Goal: Task Accomplishment & Management: Use online tool/utility

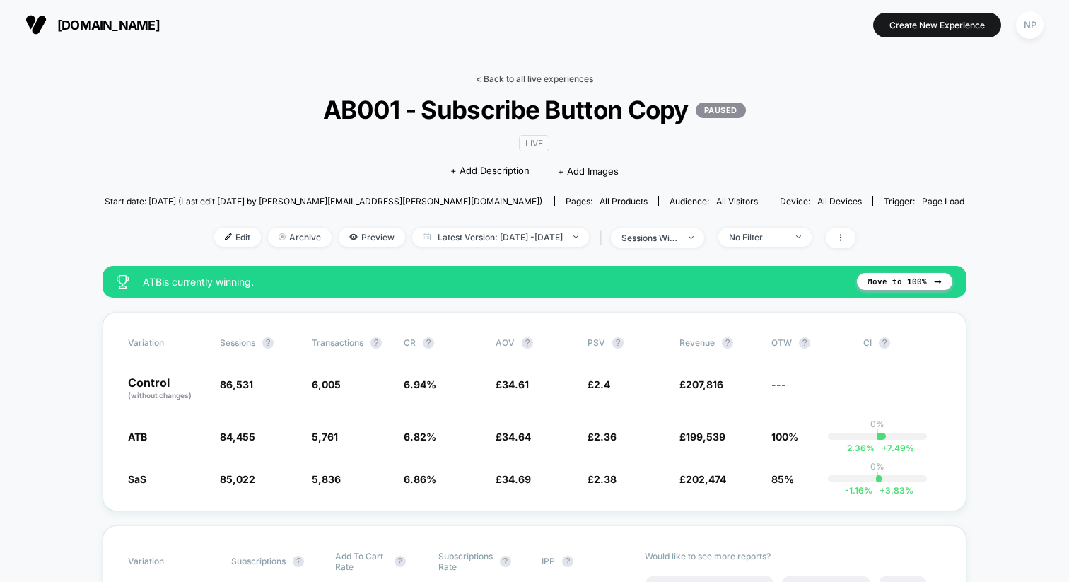
click at [563, 77] on link "< Back to all live experiences" at bounding box center [534, 79] width 117 height 11
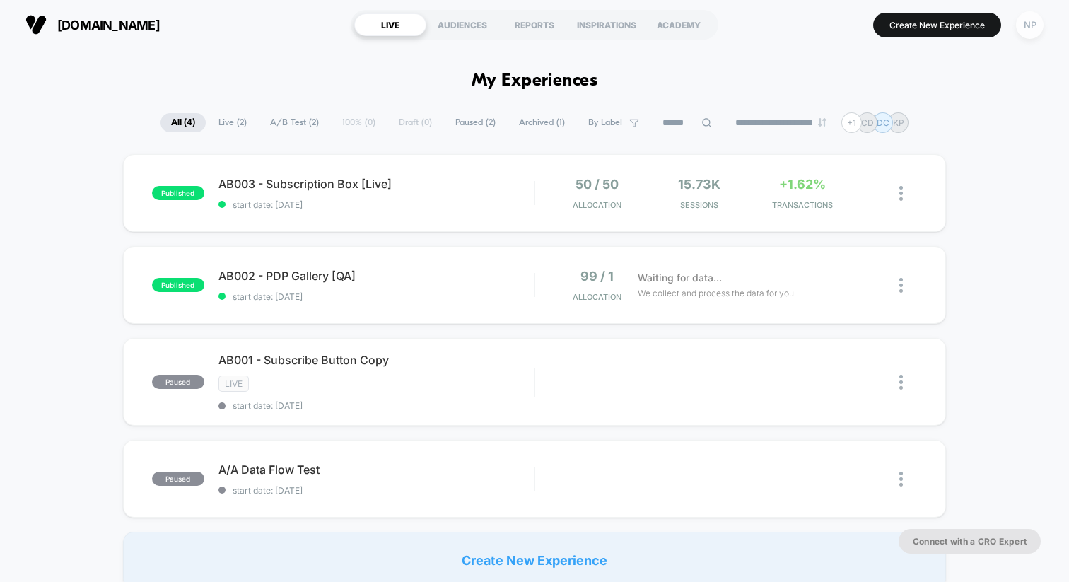
click at [1028, 32] on div "NP" at bounding box center [1030, 25] width 28 height 28
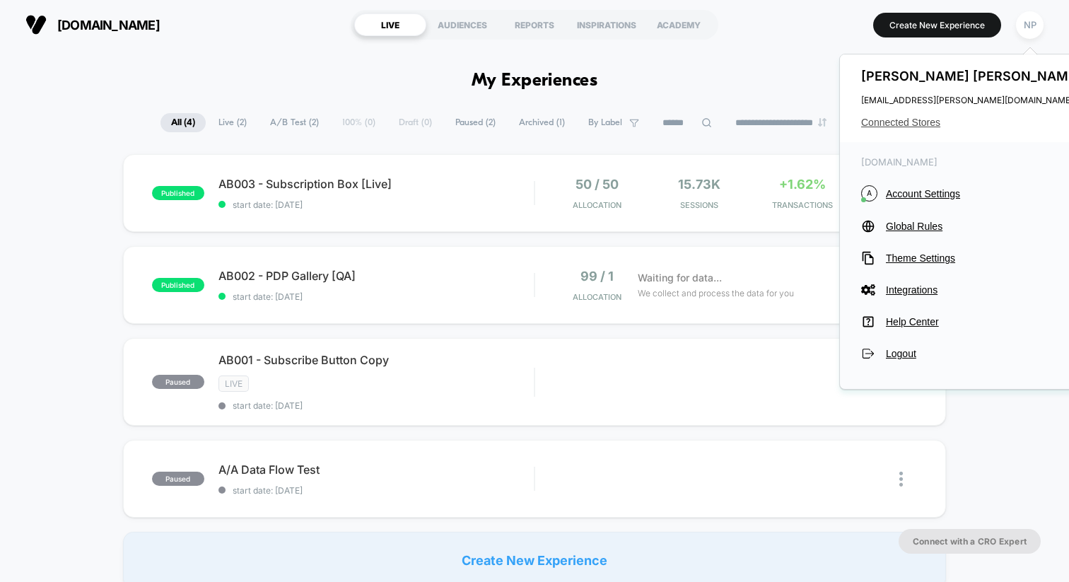
click at [923, 118] on span "Connected Stores" at bounding box center [974, 122] width 224 height 11
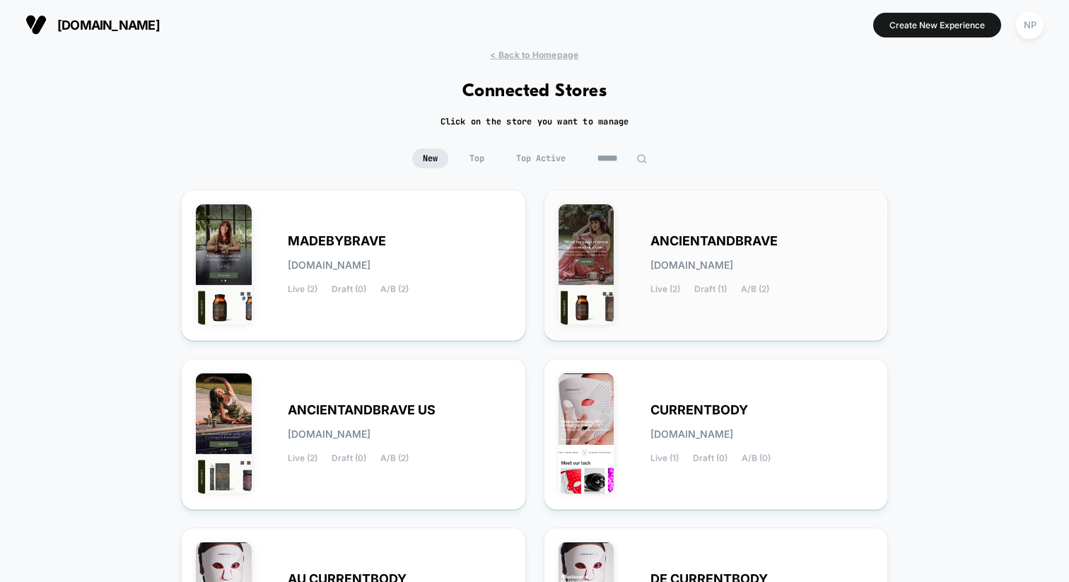
click at [685, 291] on div "Live (2) Draft (1) A/B (2)" at bounding box center [710, 289] width 119 height 10
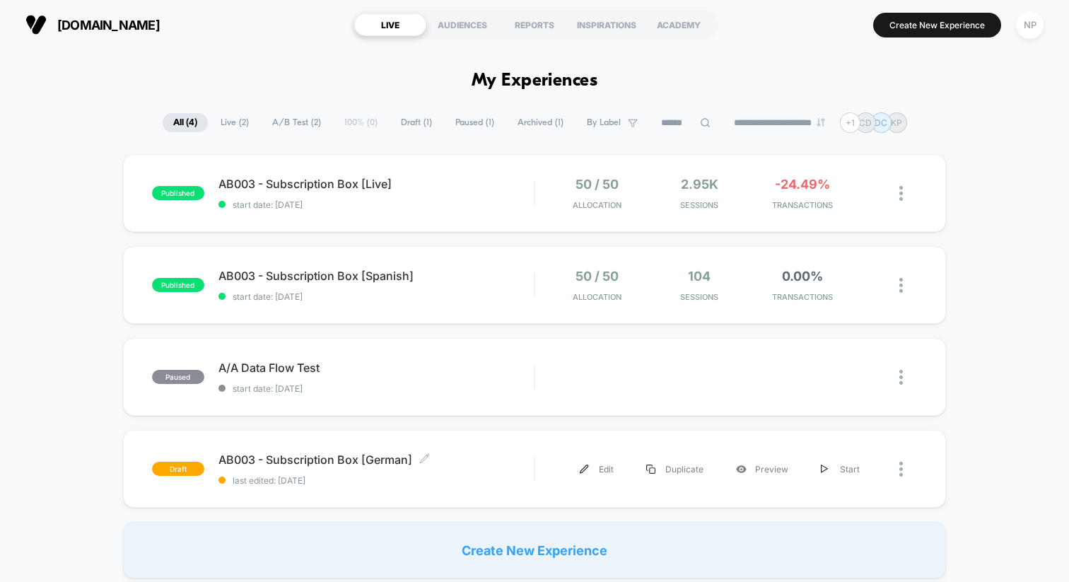
click at [472, 475] on span "last edited: [DATE]" at bounding box center [376, 480] width 315 height 11
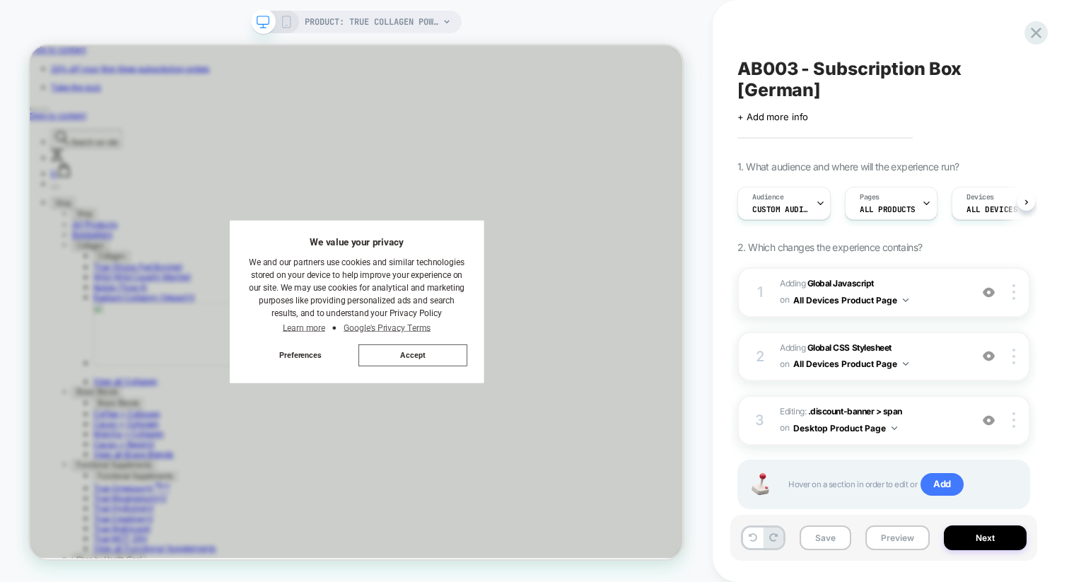
scroll to position [0, 1]
drag, startPoint x: 577, startPoint y: 468, endPoint x: 597, endPoint y: 461, distance: 20.8
click at [577, 467] on button "Accept" at bounding box center [540, 458] width 144 height 29
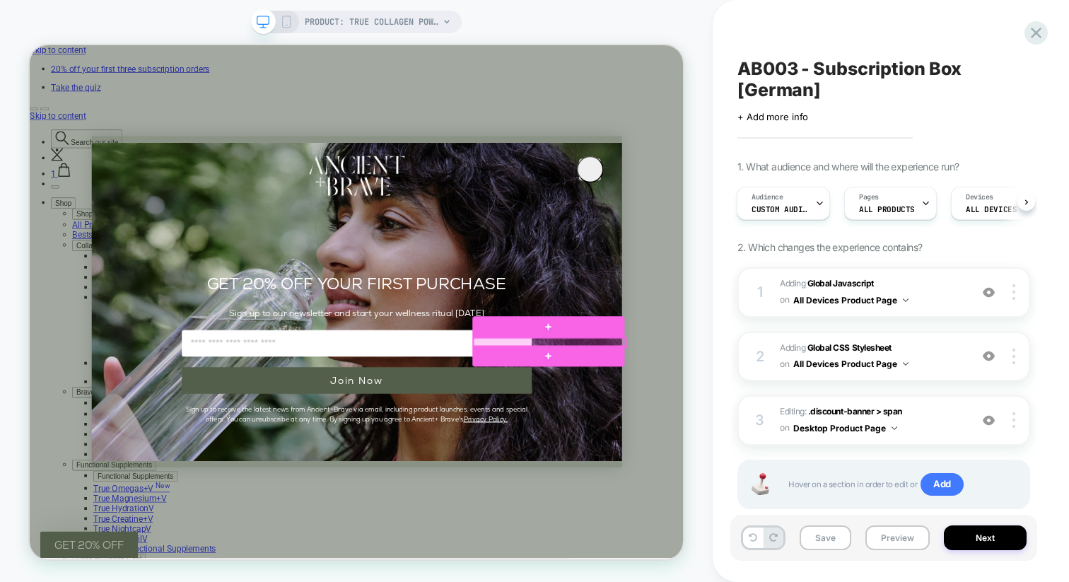
click at [735, 439] on div at bounding box center [723, 442] width 202 height 12
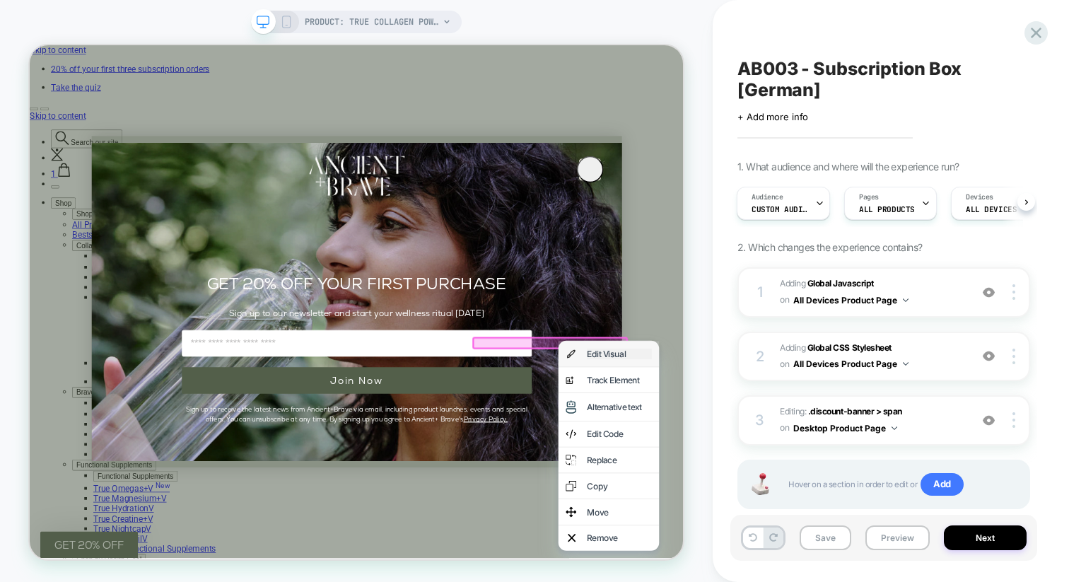
click at [782, 455] on div "Edit Visual" at bounding box center [816, 457] width 86 height 14
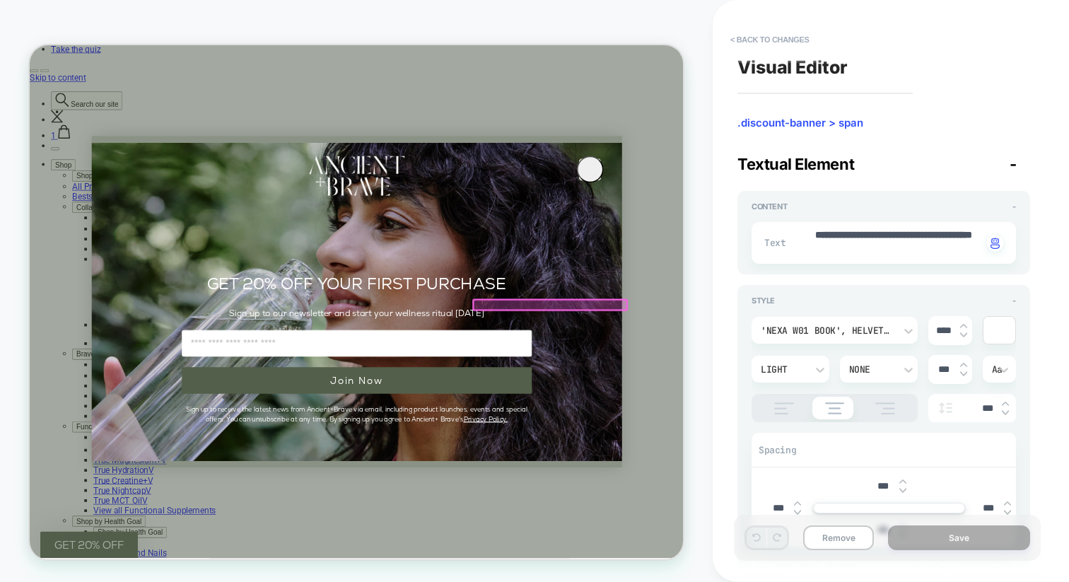
scroll to position [53, 0]
drag, startPoint x: 943, startPoint y: 253, endPoint x: 785, endPoint y: 228, distance: 159.6
paste textarea
type textarea "*"
type textarea "**********"
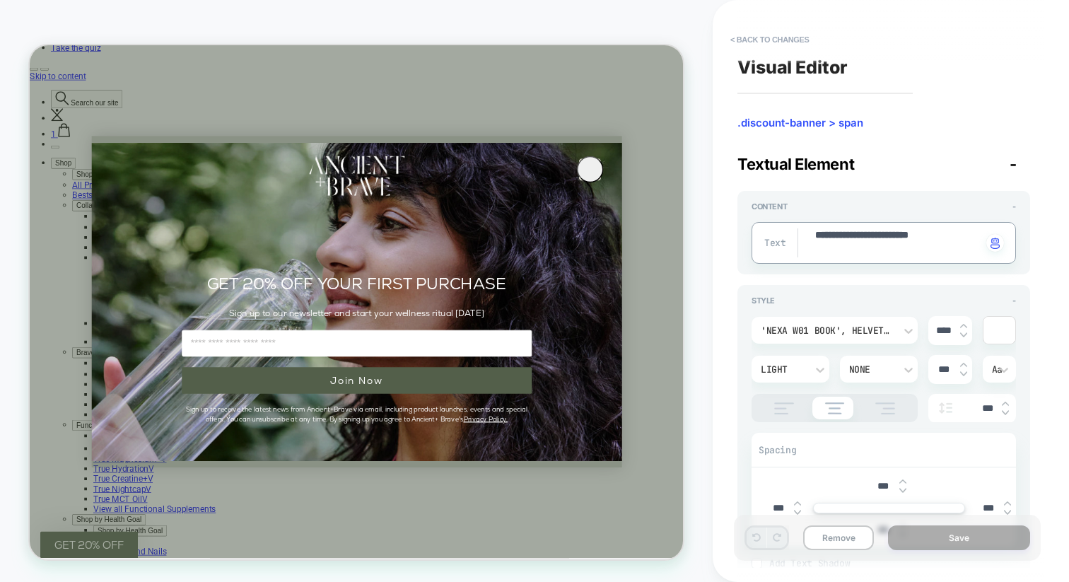
type textarea "*"
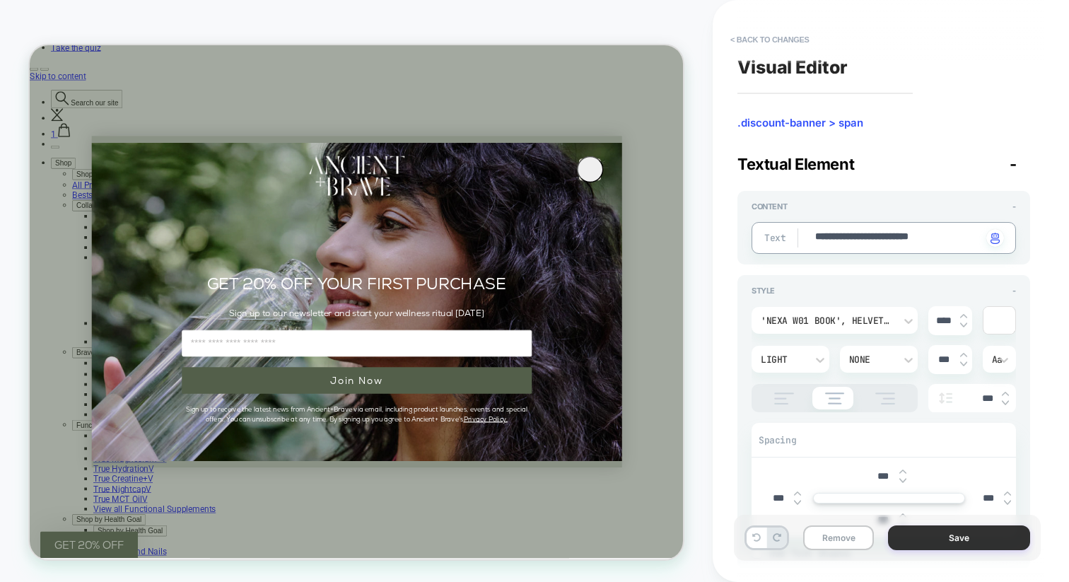
type textarea "**********"
click at [955, 540] on button "Save" at bounding box center [959, 538] width 142 height 25
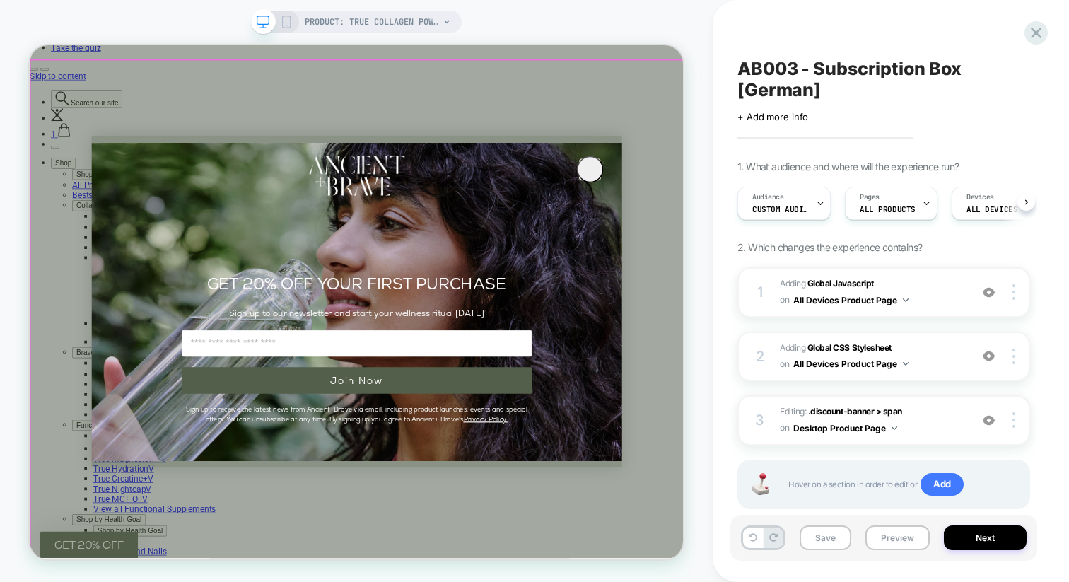
scroll to position [0, 1]
drag, startPoint x: 291, startPoint y: 23, endPoint x: 341, endPoint y: 35, distance: 51.0
click at [291, 23] on icon at bounding box center [286, 22] width 13 height 13
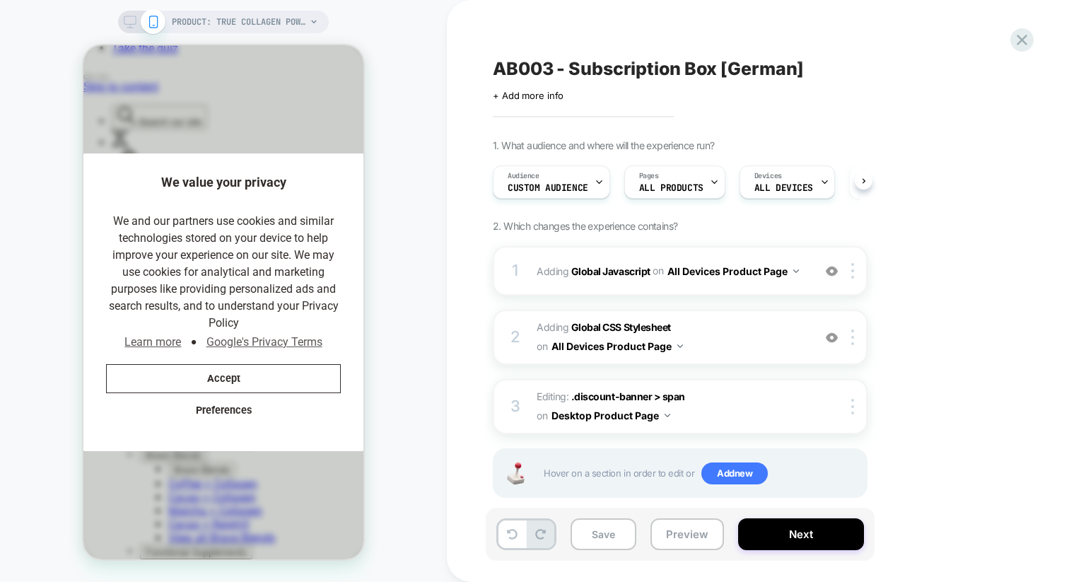
scroll to position [0, 1]
click at [253, 371] on button "Accept" at bounding box center [223, 378] width 235 height 29
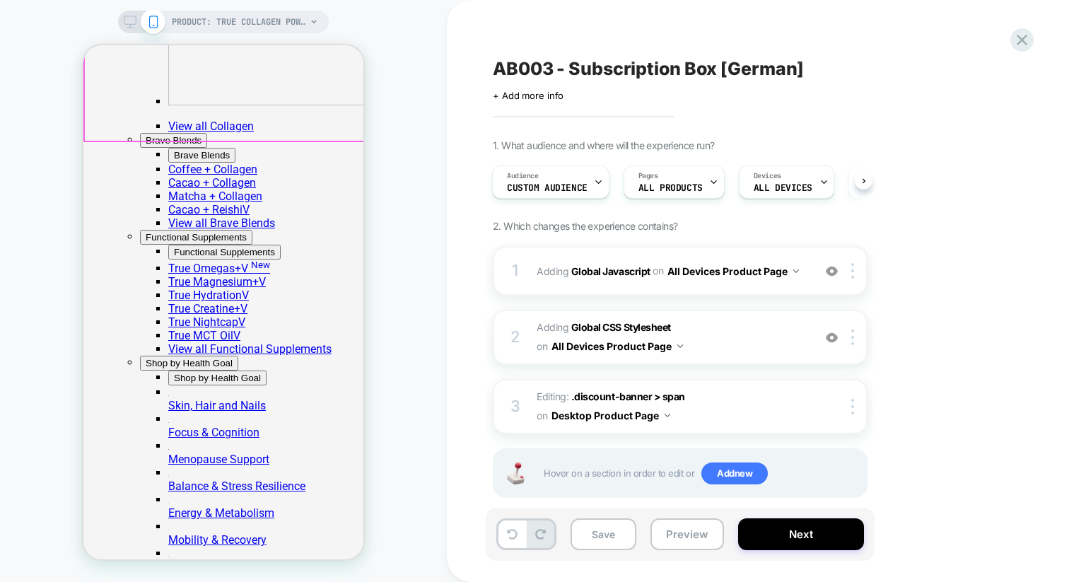
scroll to position [384, 0]
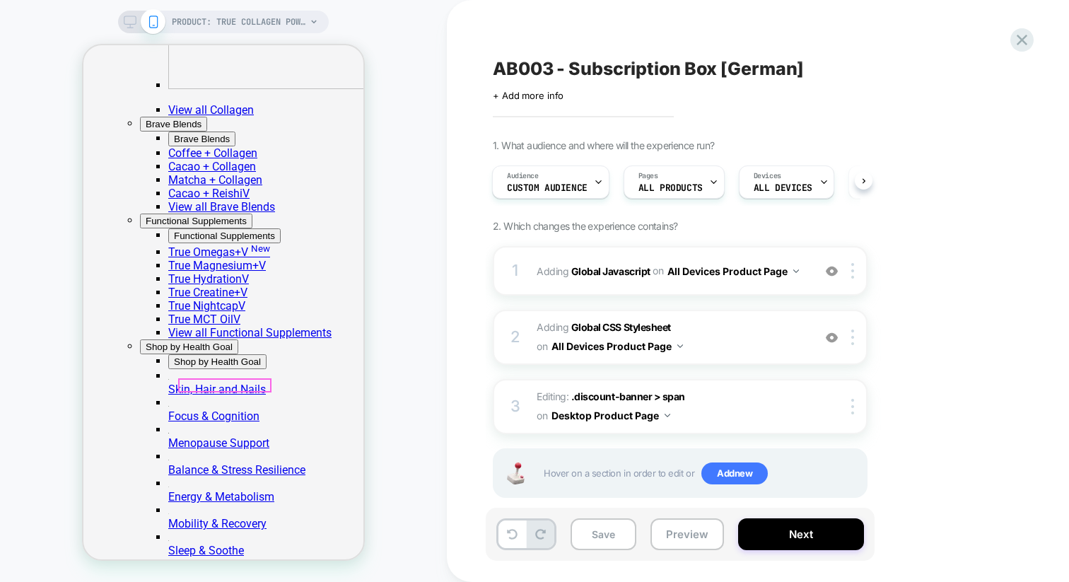
click at [224, 384] on div at bounding box center [225, 385] width 91 height 11
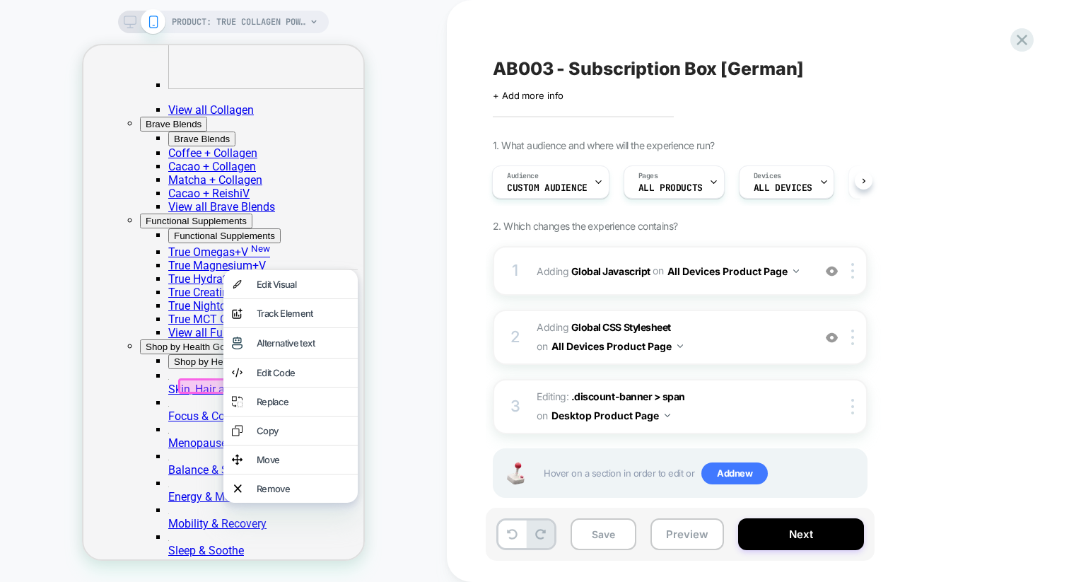
drag, startPoint x: 282, startPoint y: 289, endPoint x: 321, endPoint y: 296, distance: 39.5
click at [282, 289] on div "Edit Visual" at bounding box center [303, 284] width 93 height 11
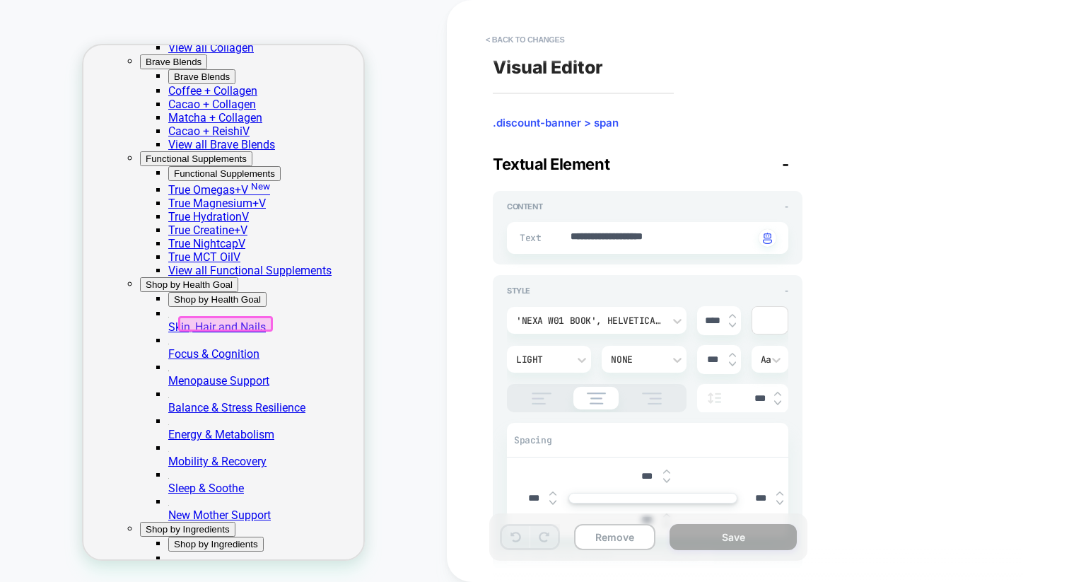
scroll to position [465, 0]
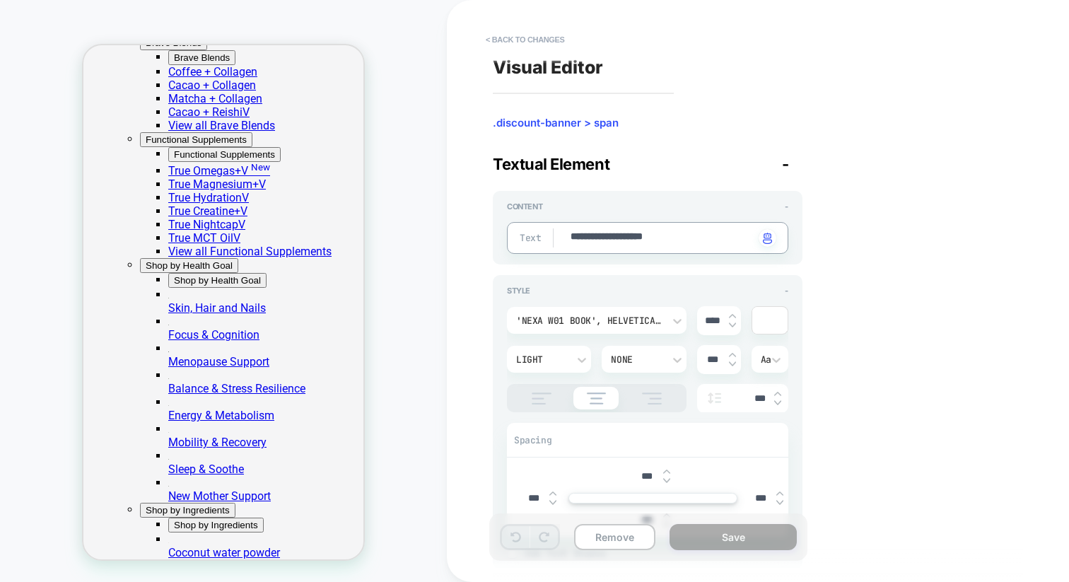
drag, startPoint x: 700, startPoint y: 238, endPoint x: 545, endPoint y: 230, distance: 155.8
paste textarea "******"
type textarea "*"
type textarea "**********"
type textarea "*"
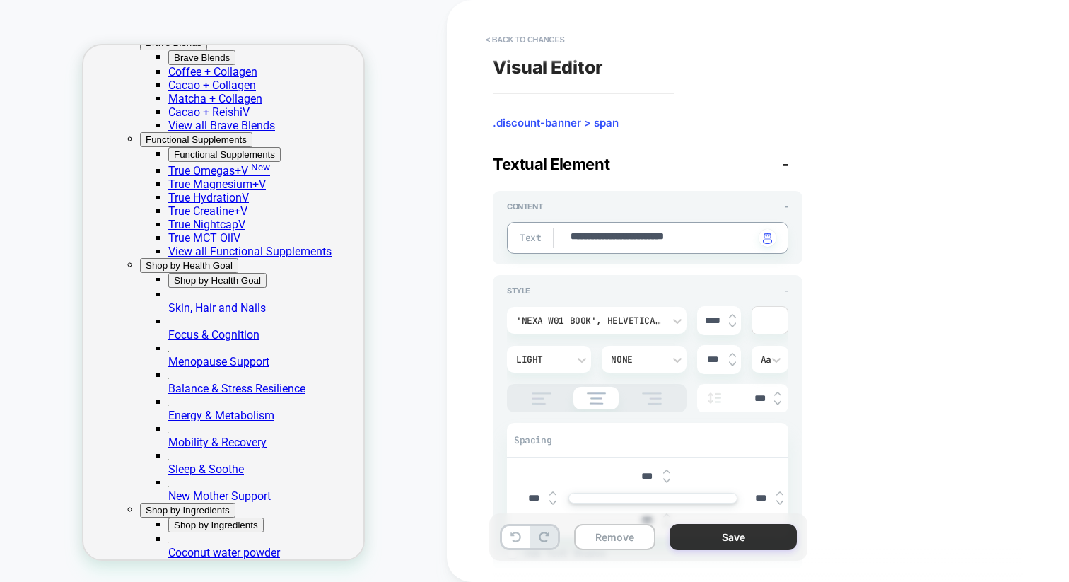
type textarea "**********"
click at [747, 539] on button "Save" at bounding box center [733, 537] width 127 height 26
type textarea "*"
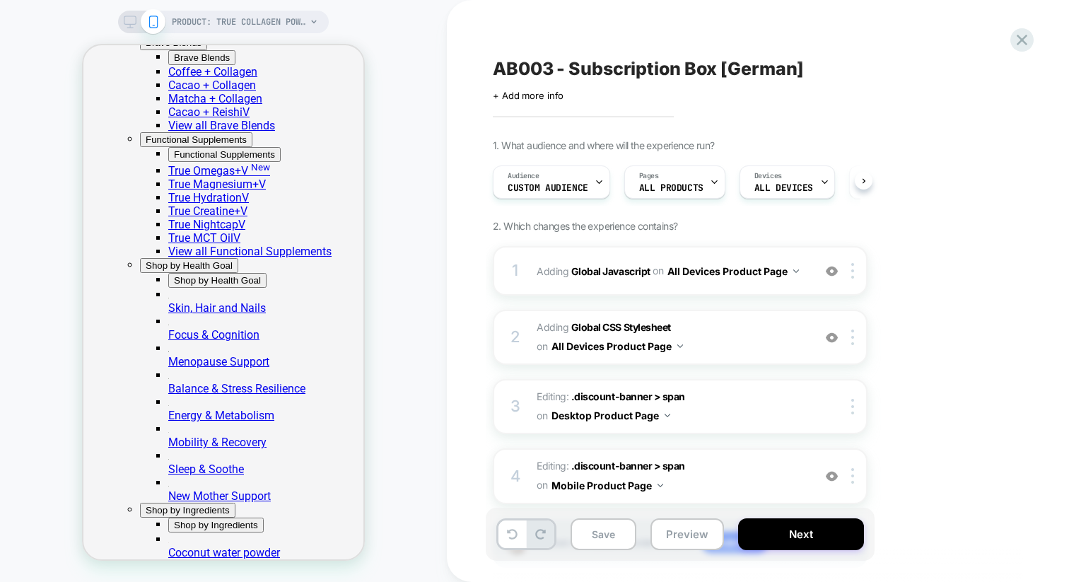
scroll to position [0, 1]
click at [622, 536] on button "Save" at bounding box center [604, 534] width 66 height 32
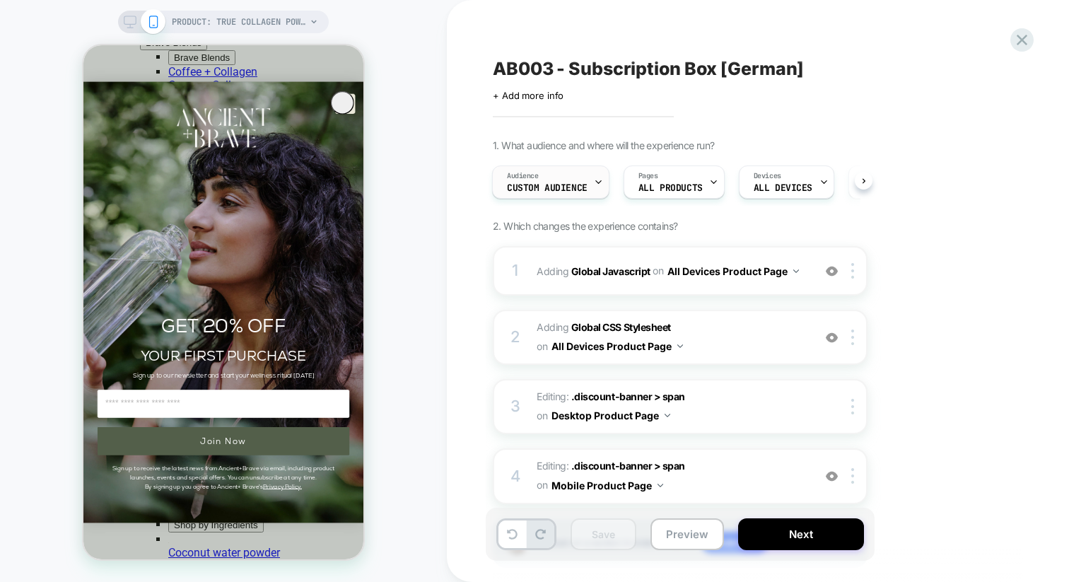
click at [573, 191] on span "Custom Audience" at bounding box center [547, 188] width 81 height 10
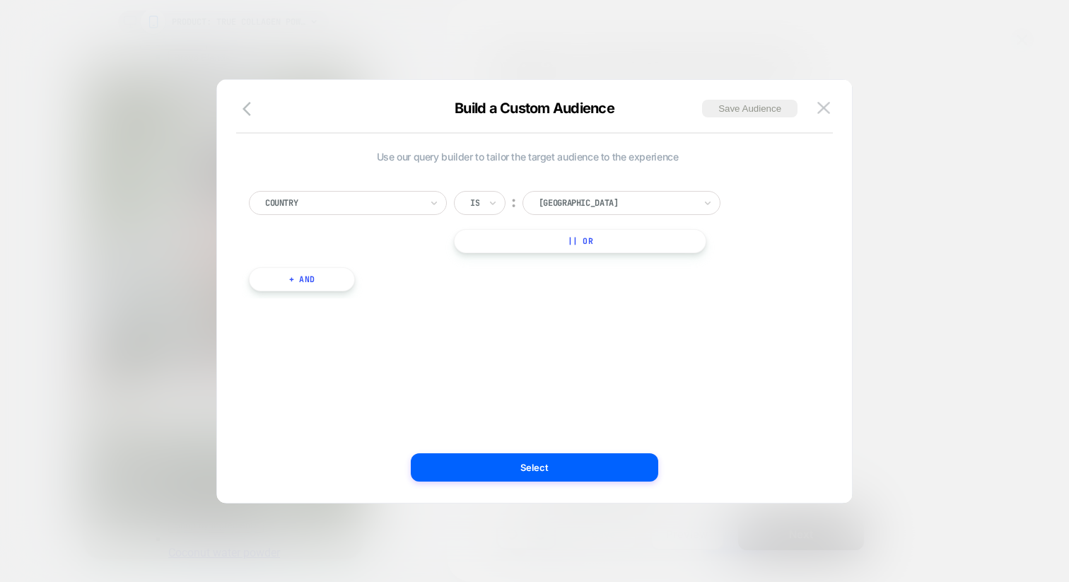
click at [564, 199] on div at bounding box center [617, 203] width 156 height 13
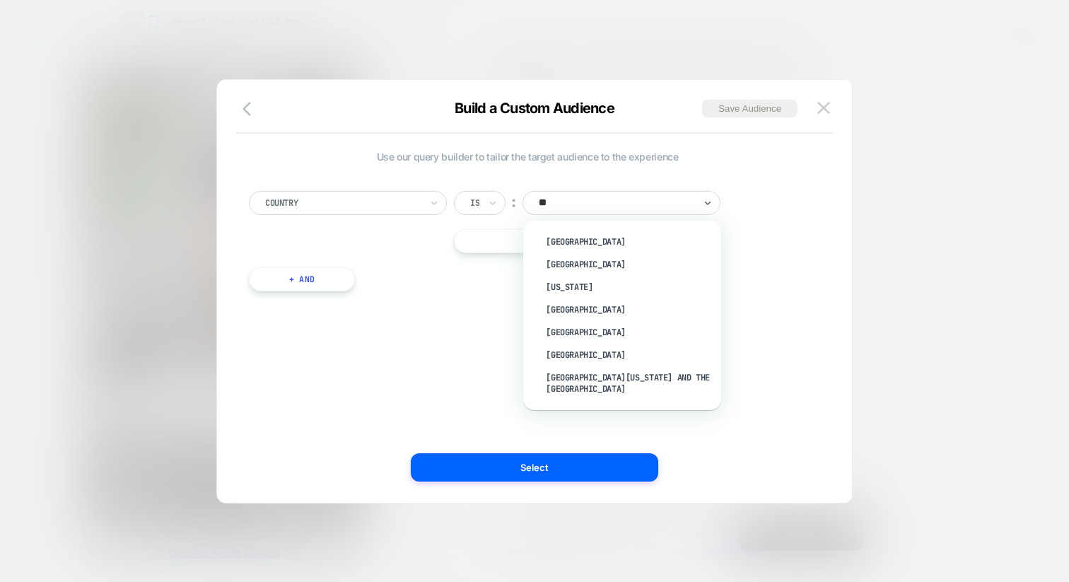
type input "***"
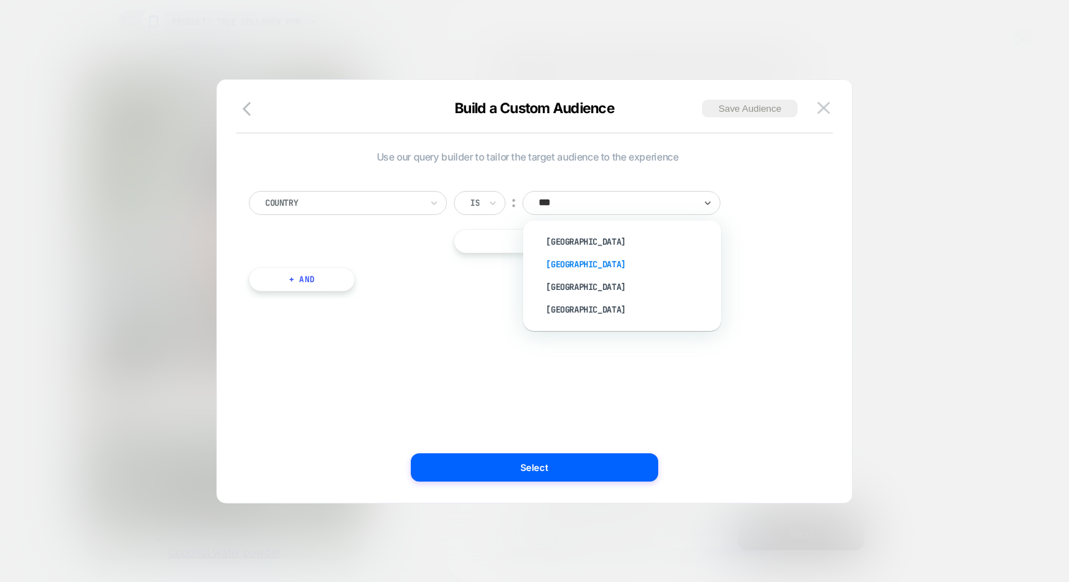
click at [585, 260] on div "[GEOGRAPHIC_DATA]" at bounding box center [630, 264] width 184 height 23
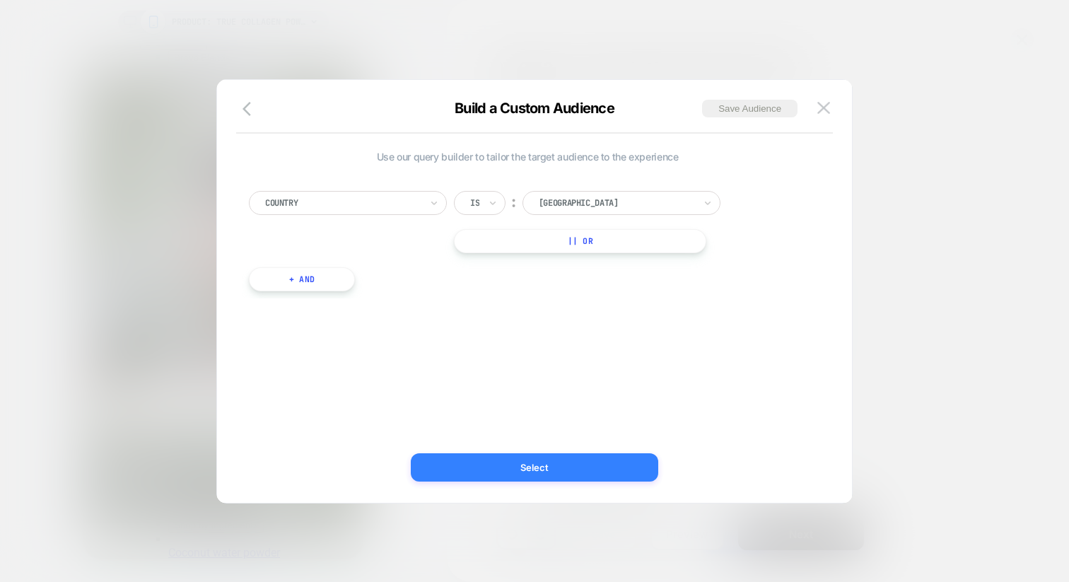
click at [555, 458] on button "Select" at bounding box center [535, 467] width 248 height 28
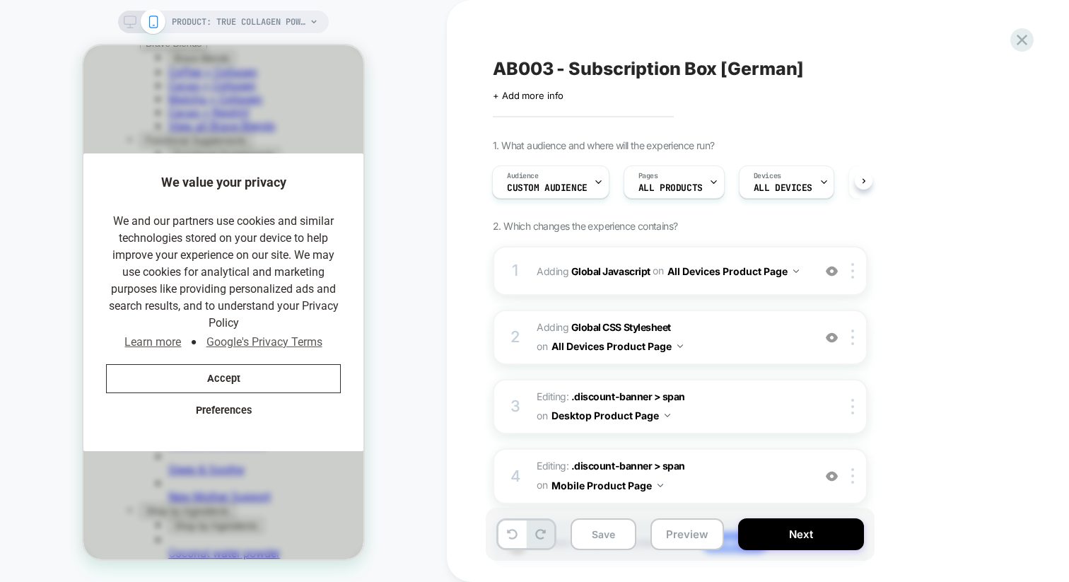
scroll to position [0, 1]
click at [799, 538] on button "Next" at bounding box center [801, 534] width 126 height 32
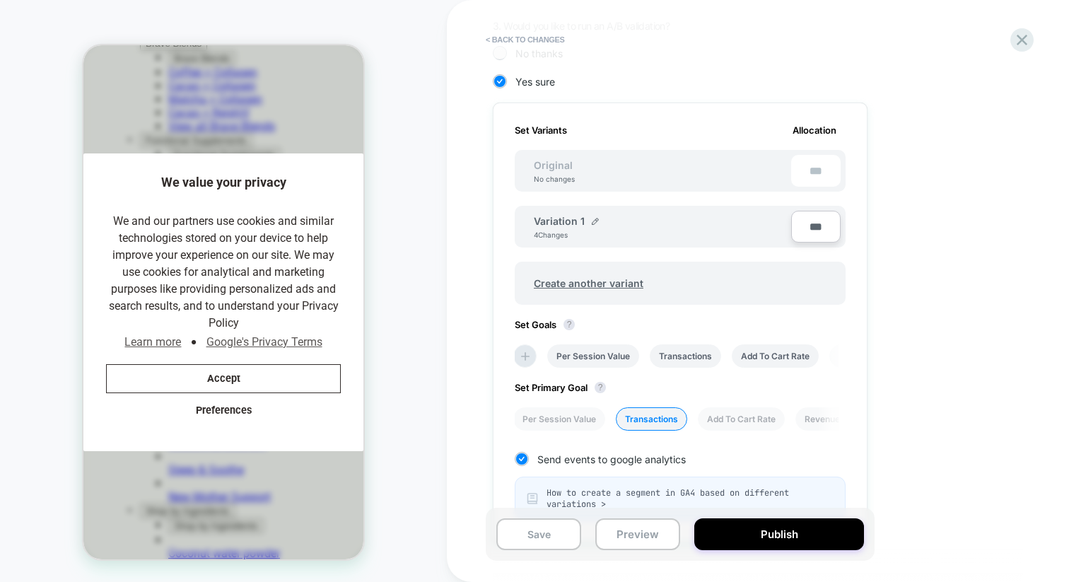
scroll to position [383, 0]
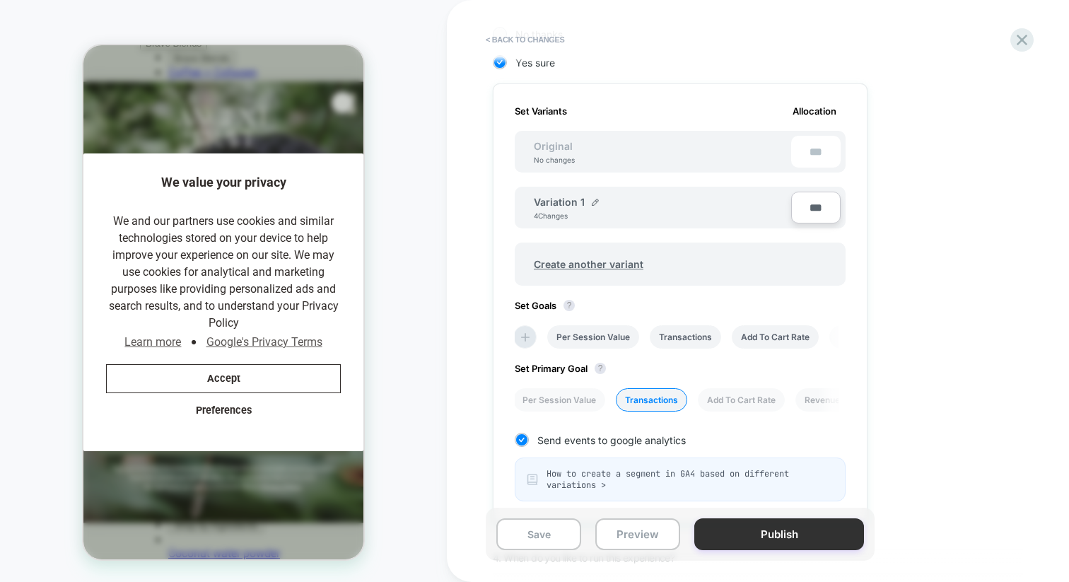
click at [772, 538] on button "Publish" at bounding box center [780, 534] width 170 height 32
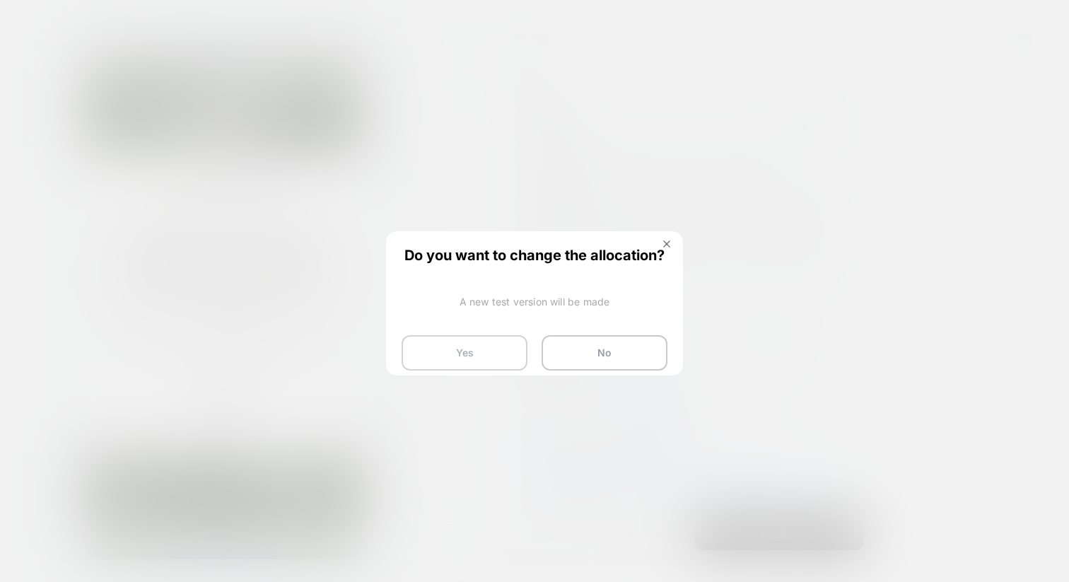
click at [482, 353] on button "Yes" at bounding box center [465, 352] width 126 height 35
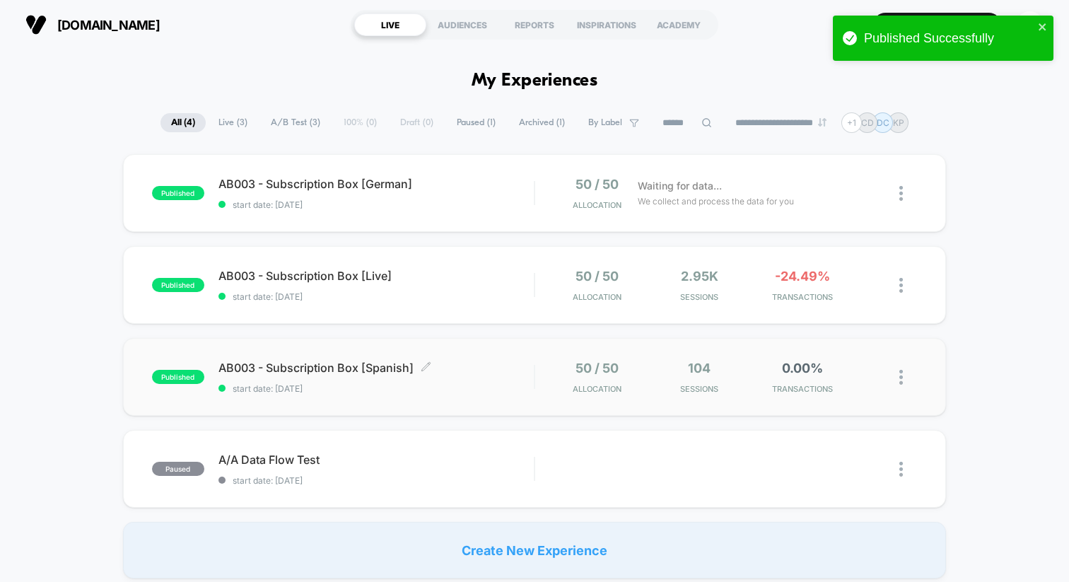
click at [467, 373] on span "AB003 - Subscription Box [Spanish] Click to edit experience details" at bounding box center [376, 368] width 315 height 14
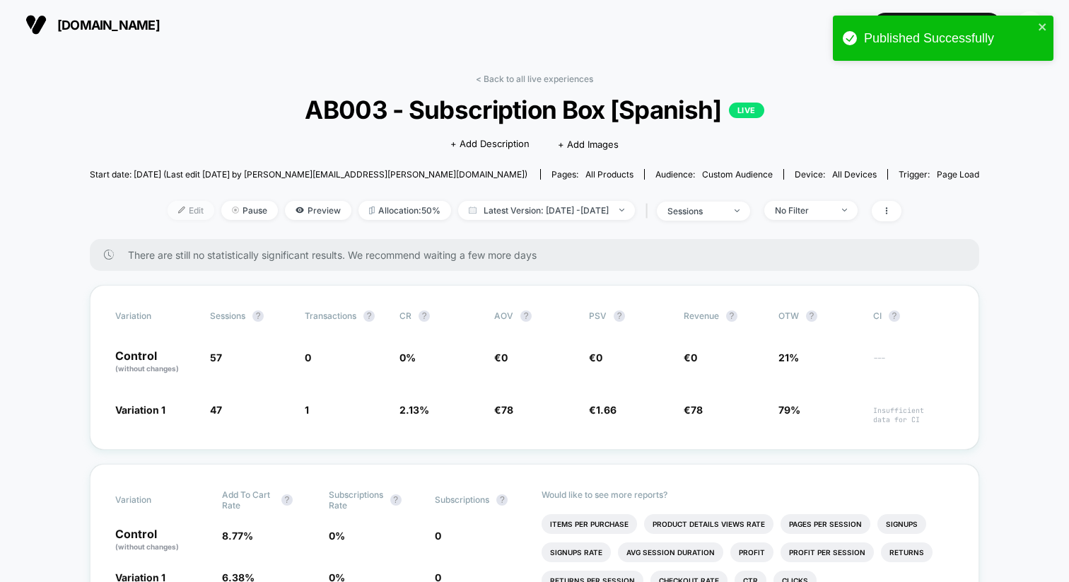
click at [175, 215] on span "Edit" at bounding box center [191, 210] width 47 height 19
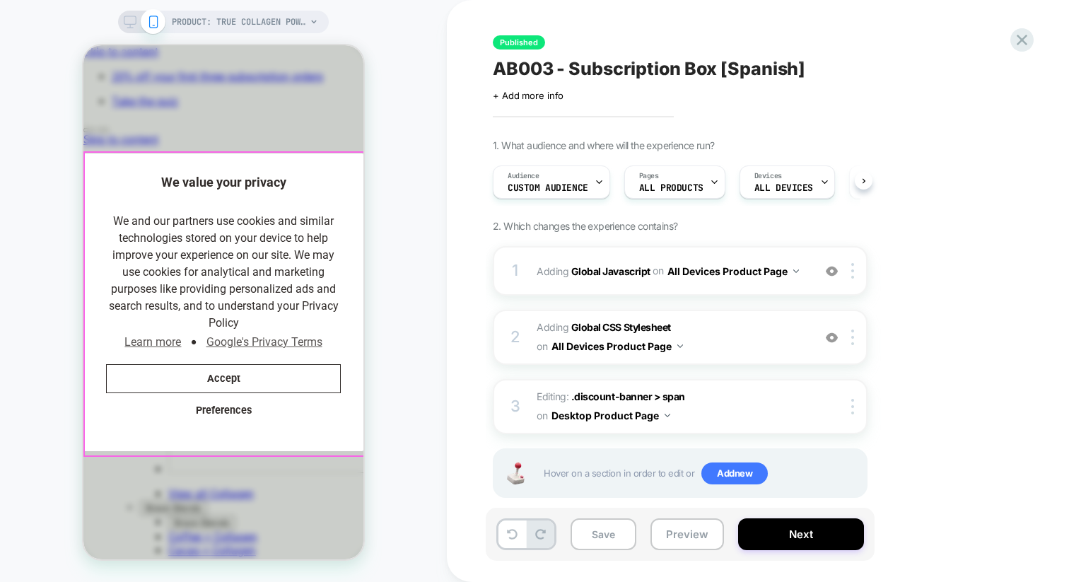
scroll to position [0, 1]
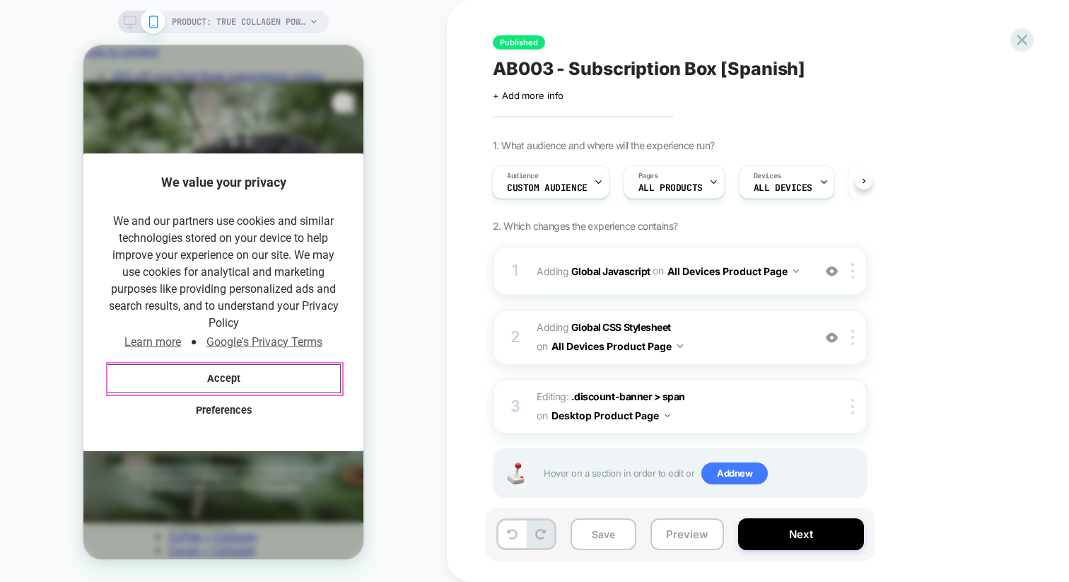
click at [265, 386] on button "Accept" at bounding box center [223, 378] width 235 height 29
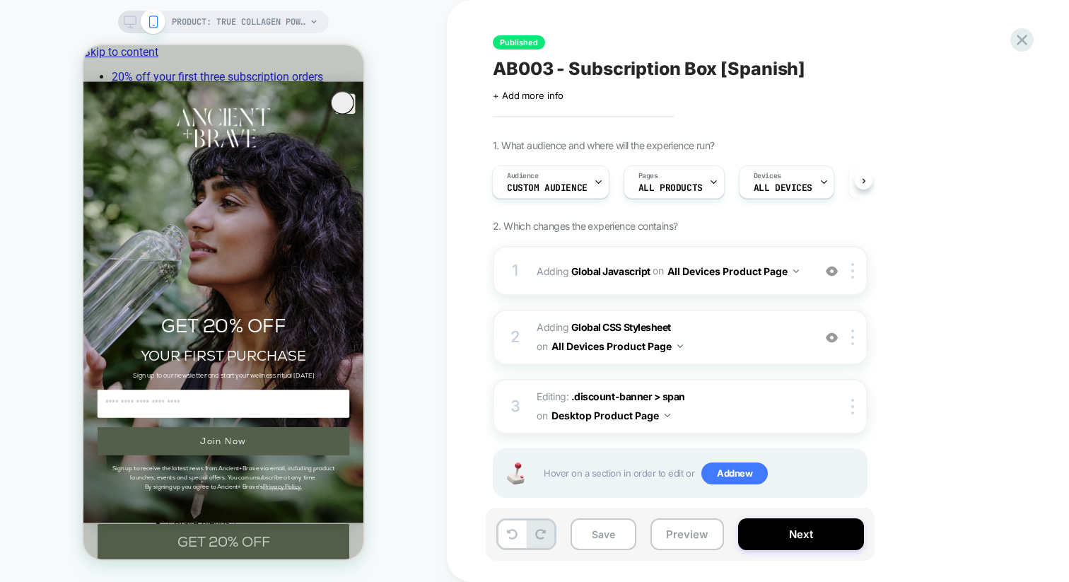
drag, startPoint x: 129, startPoint y: 22, endPoint x: 144, endPoint y: 21, distance: 15.6
click at [129, 22] on icon at bounding box center [130, 22] width 13 height 13
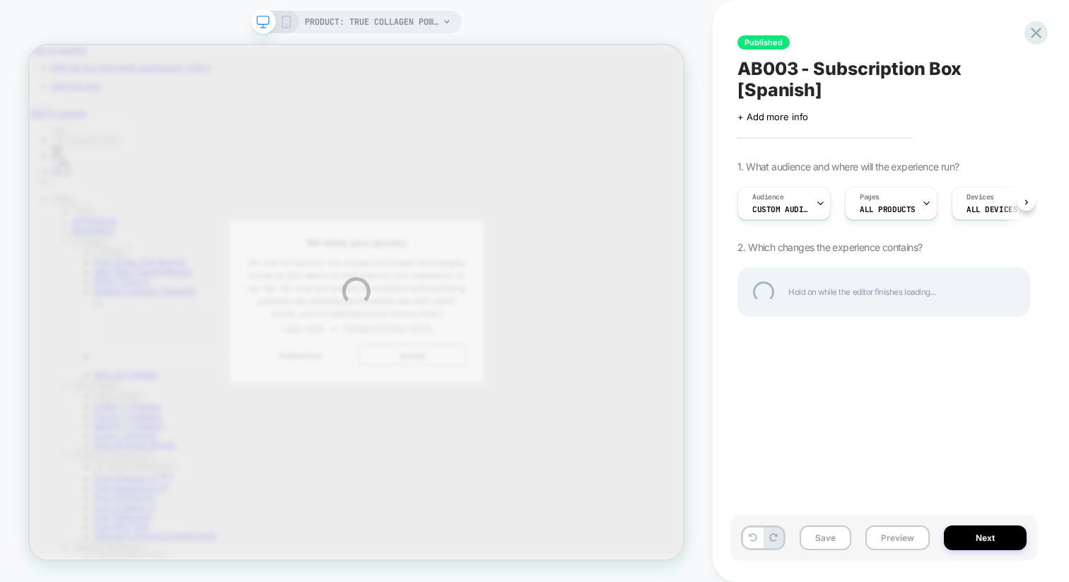
click at [286, 21] on div "PRODUCT: True Collagen Powder PRODUCT: True Collagen Powder Published AB003 - S…" at bounding box center [534, 291] width 1069 height 582
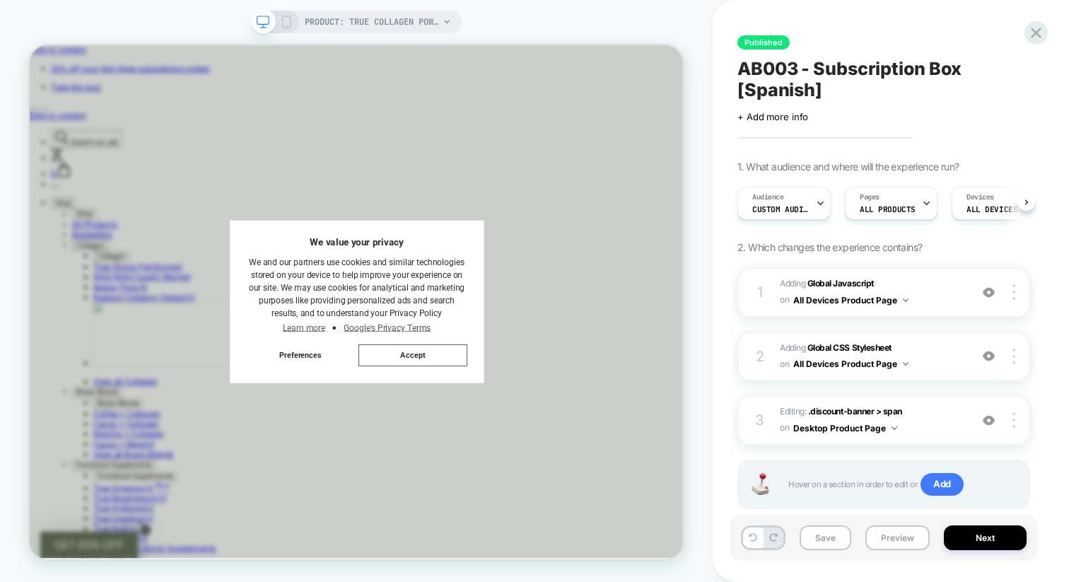
click at [286, 23] on icon at bounding box center [286, 22] width 13 height 13
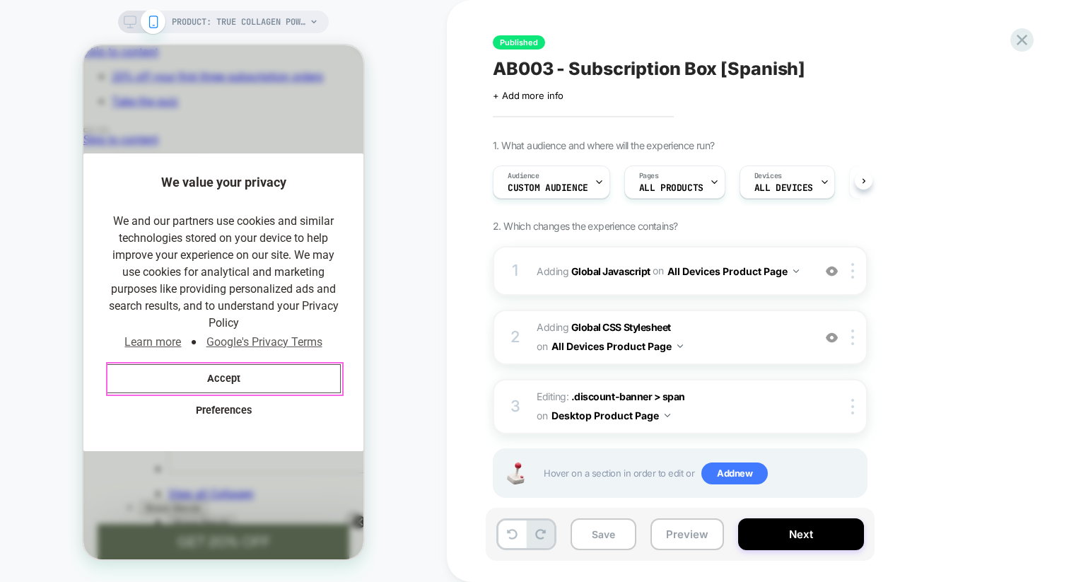
scroll to position [0, 1]
click at [269, 380] on button "Accept" at bounding box center [223, 378] width 235 height 29
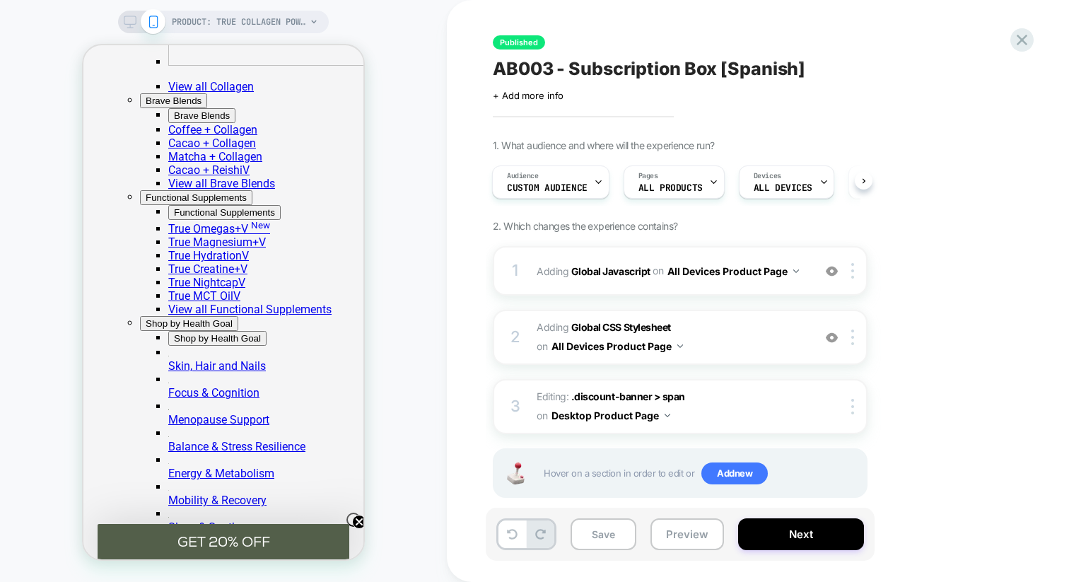
scroll to position [414, 0]
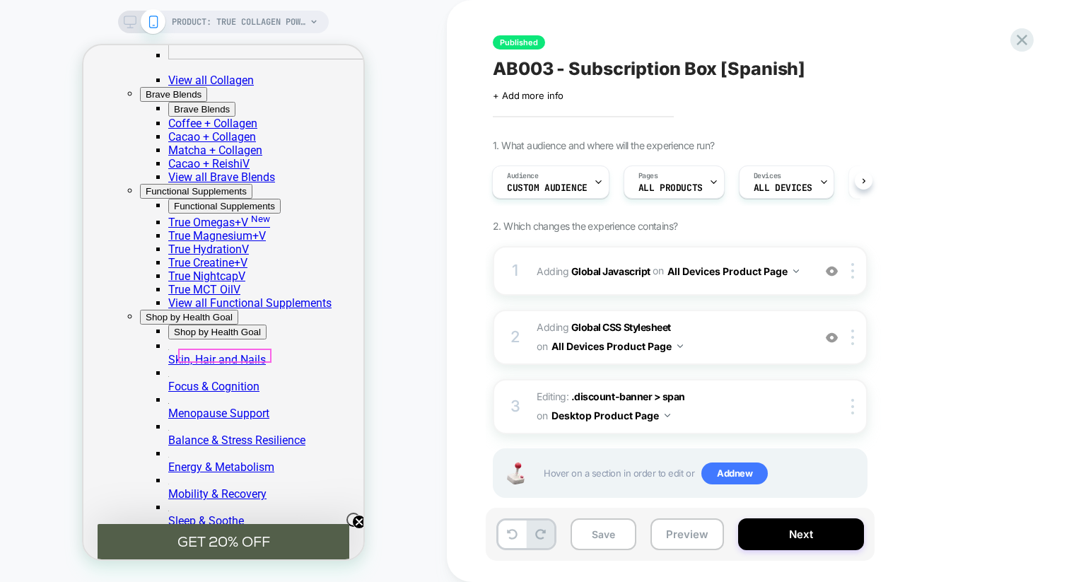
click at [253, 353] on div at bounding box center [225, 355] width 91 height 11
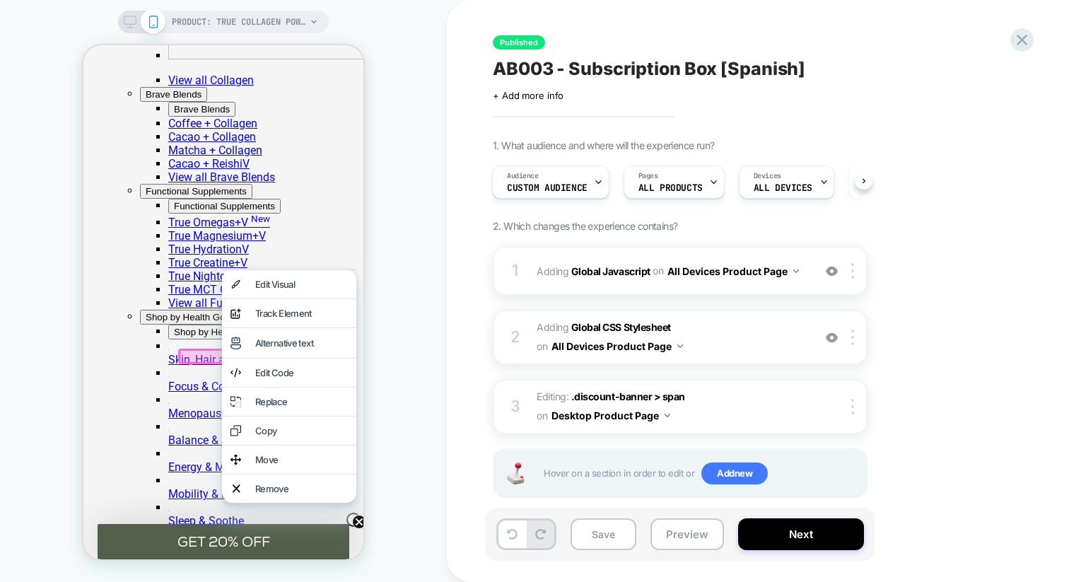
drag, startPoint x: 298, startPoint y: 291, endPoint x: 313, endPoint y: 298, distance: 16.2
click at [298, 290] on div "Edit Visual" at bounding box center [301, 284] width 93 height 11
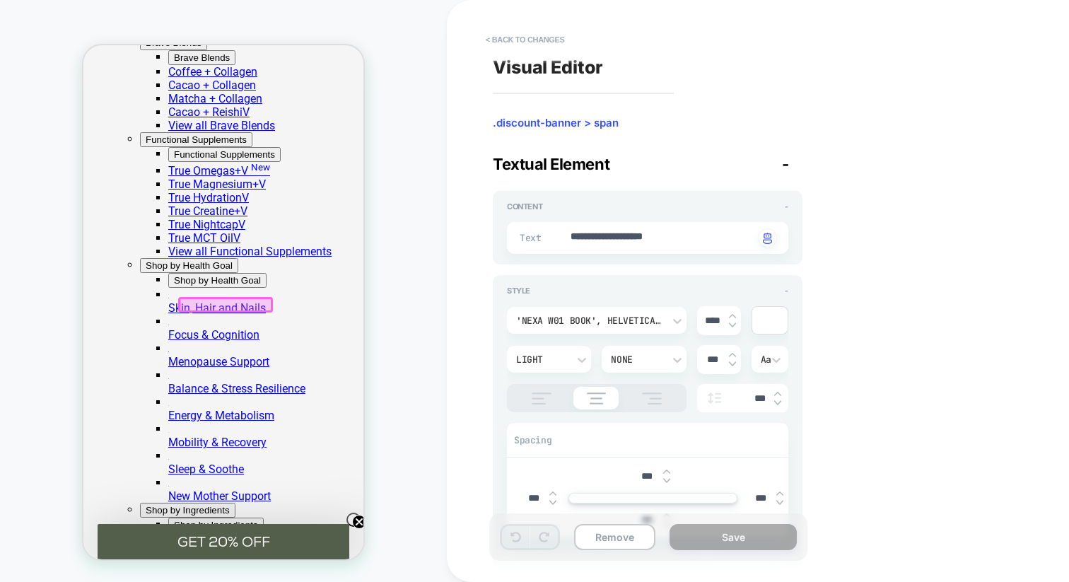
scroll to position [465, 0]
drag, startPoint x: 703, startPoint y: 237, endPoint x: 549, endPoint y: 237, distance: 154.2
paste textarea "**********"
type textarea "*"
type textarea "**********"
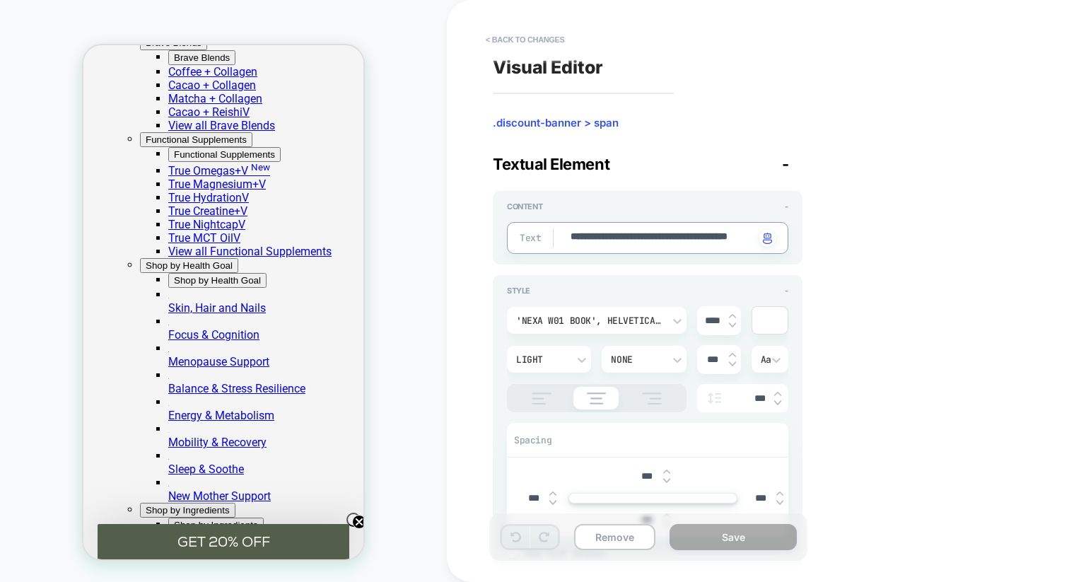
type textarea "*"
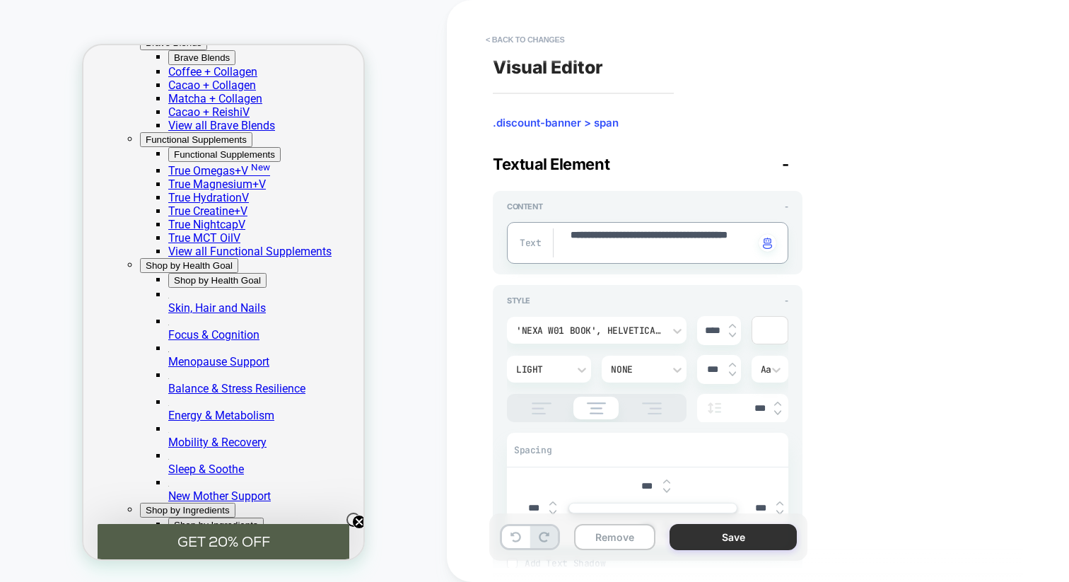
type textarea "**********"
click at [745, 533] on button "Save" at bounding box center [733, 537] width 127 height 26
type textarea "*"
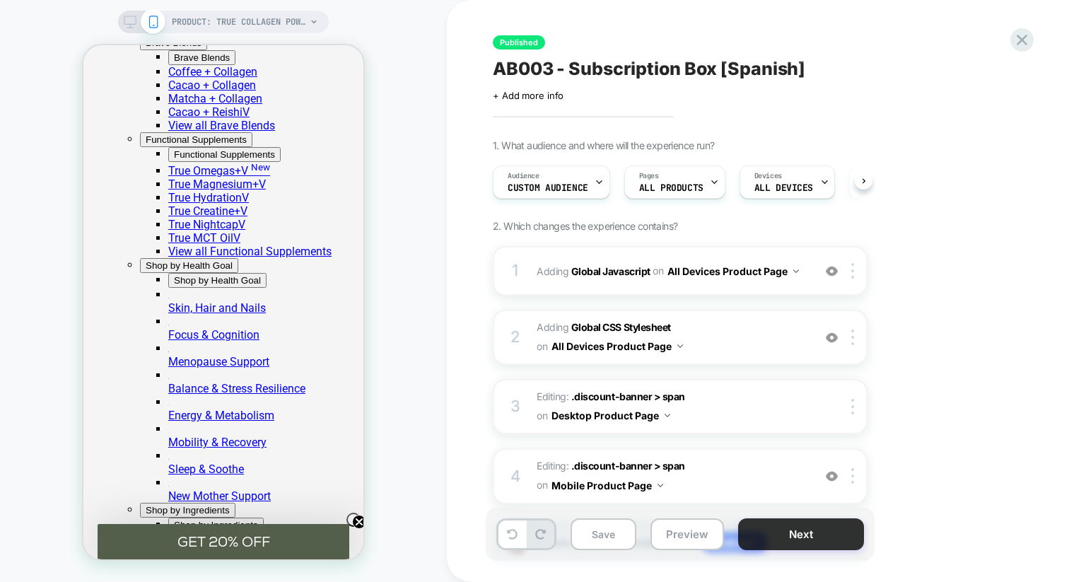
scroll to position [0, 1]
click at [792, 535] on button "Next" at bounding box center [801, 534] width 126 height 32
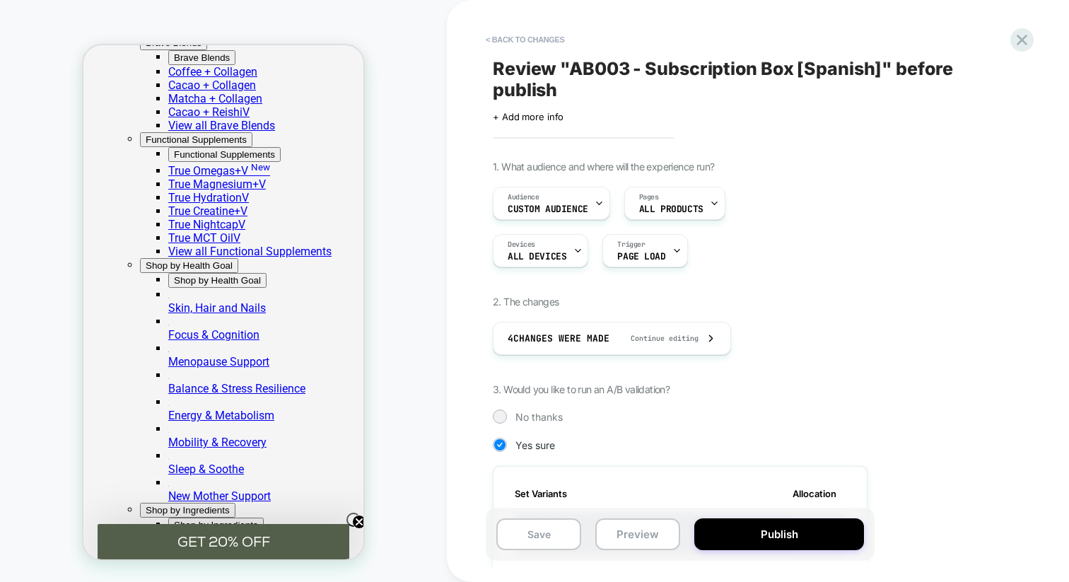
scroll to position [0, 1]
click at [792, 535] on button "Publish" at bounding box center [780, 534] width 170 height 32
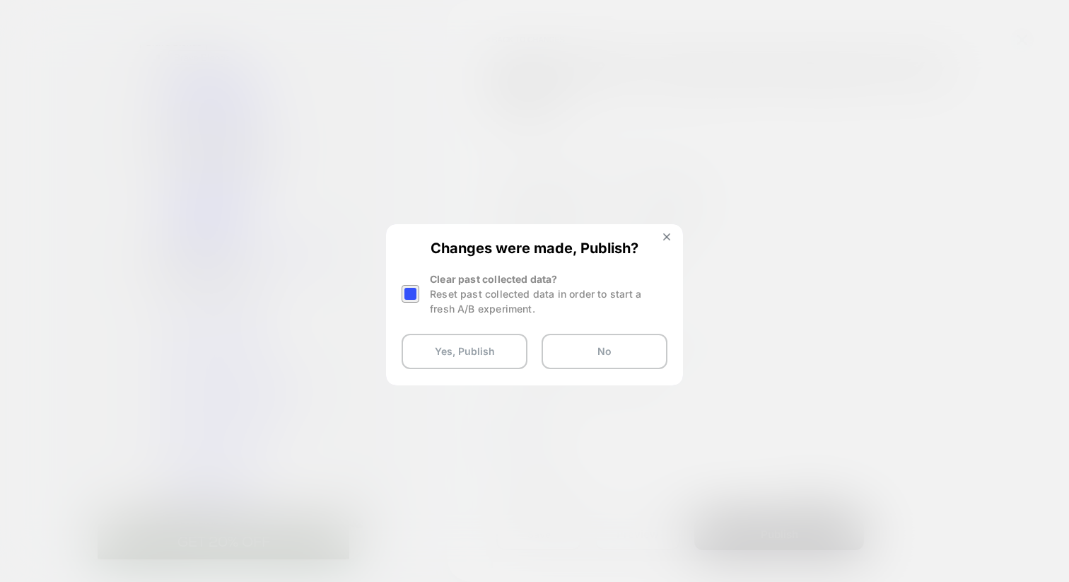
drag, startPoint x: 414, startPoint y: 295, endPoint x: 425, endPoint y: 304, distance: 14.0
click at [416, 296] on div at bounding box center [411, 294] width 18 height 18
click at [463, 349] on button "Yes, Publish" at bounding box center [465, 351] width 126 height 35
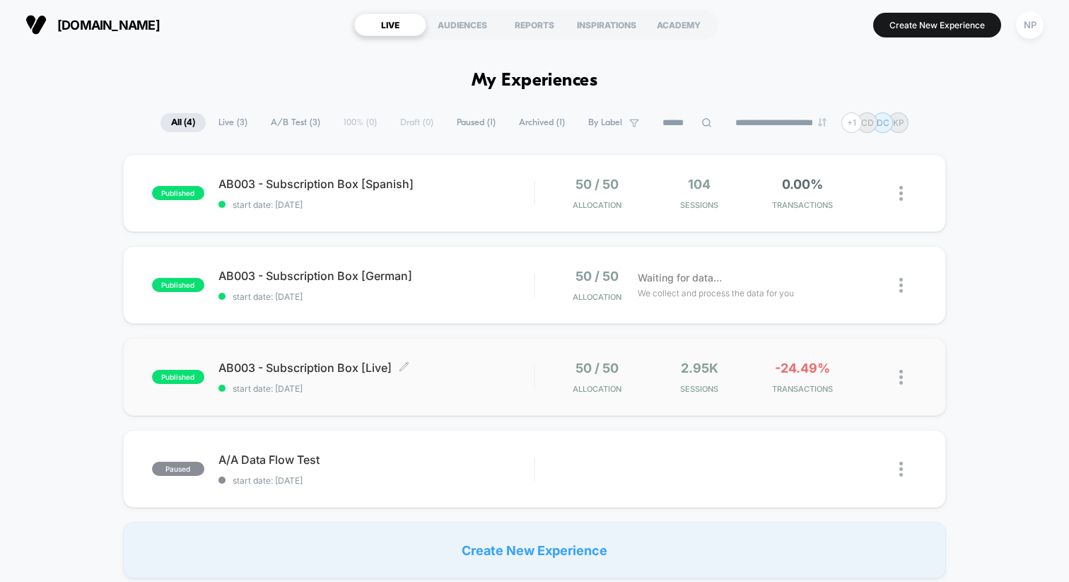
click at [484, 369] on span "AB003 - Subscription Box [Live] Click to edit experience details" at bounding box center [376, 368] width 315 height 14
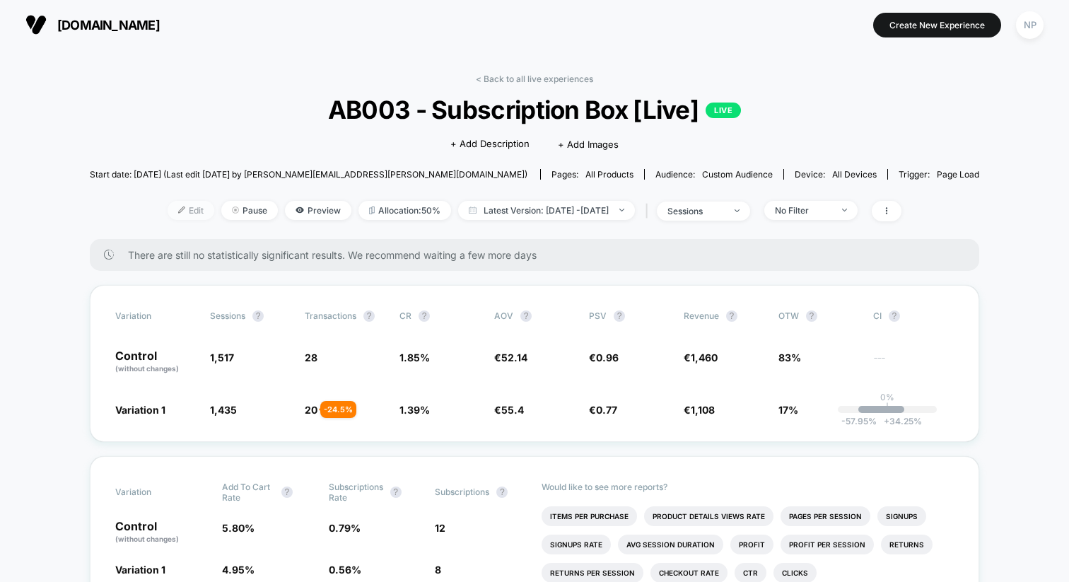
click at [178, 211] on span "Edit" at bounding box center [191, 210] width 47 height 19
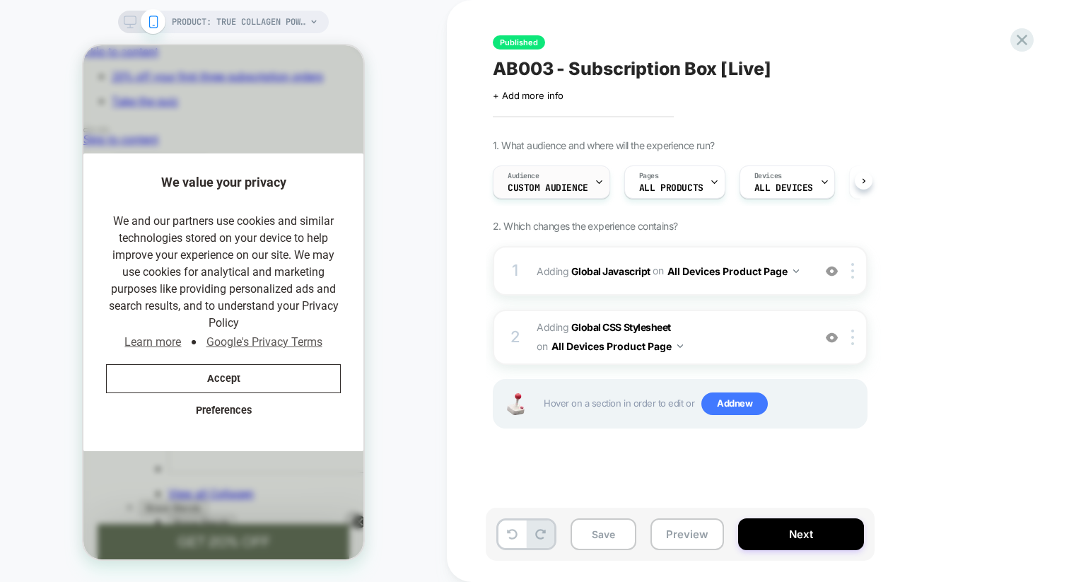
click at [584, 186] on span "Custom Audience" at bounding box center [548, 188] width 81 height 10
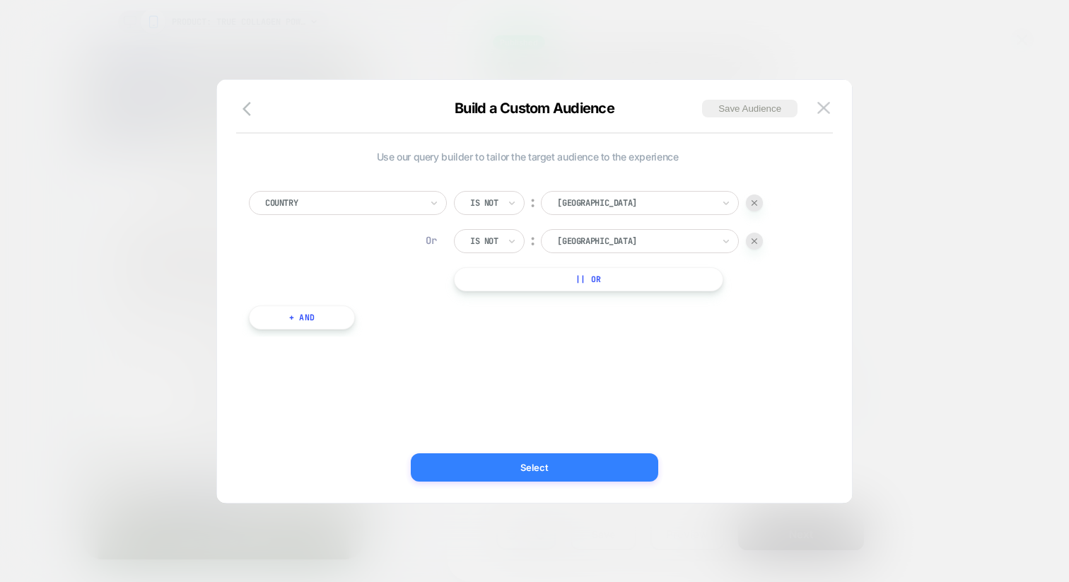
click at [531, 472] on button "Select" at bounding box center [535, 467] width 248 height 28
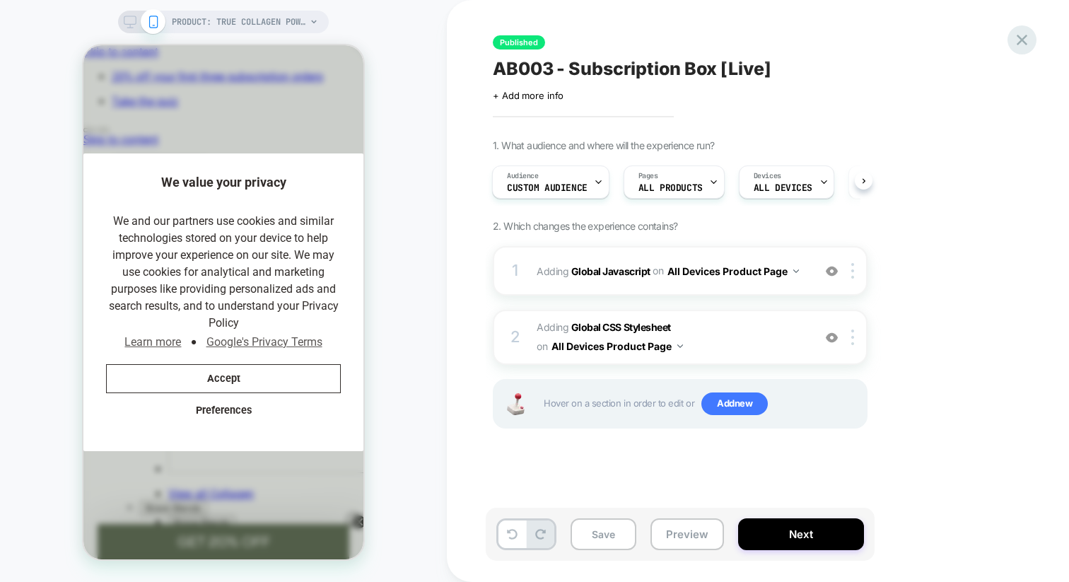
click at [1022, 40] on icon at bounding box center [1022, 40] width 11 height 11
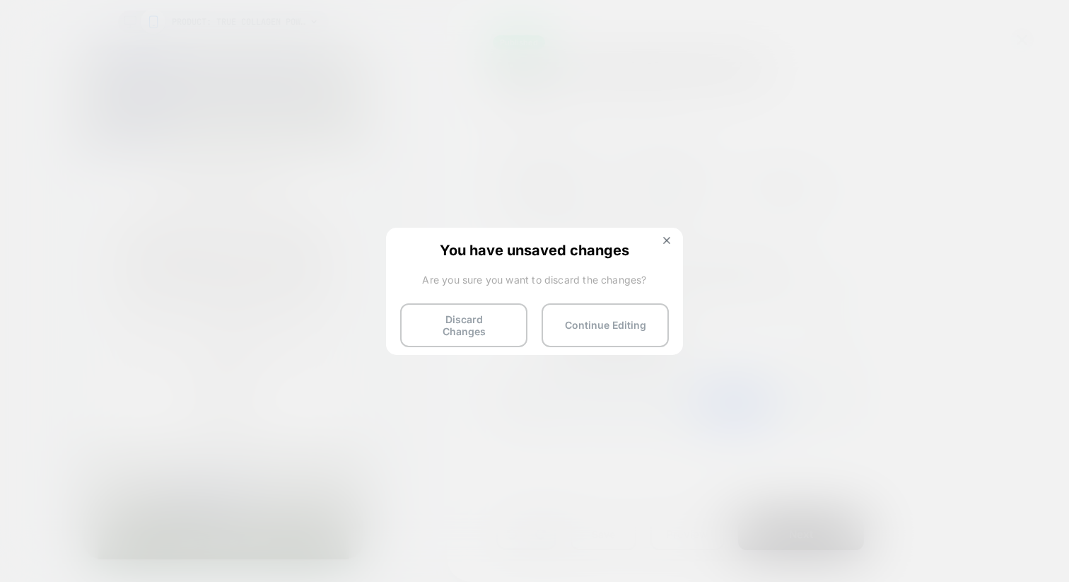
click at [489, 325] on button "Discard Changes" at bounding box center [463, 325] width 127 height 44
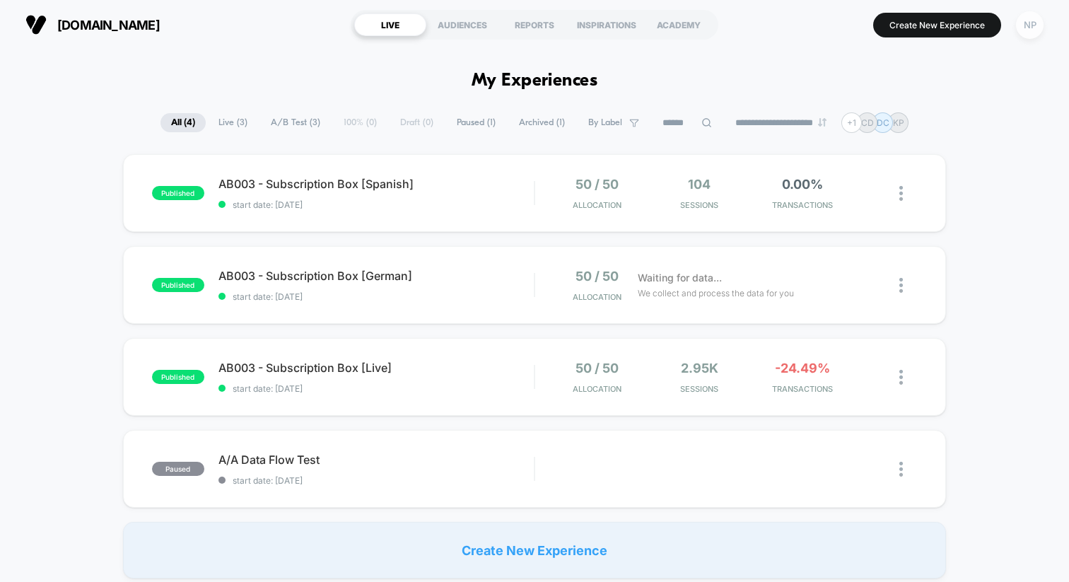
click at [1026, 27] on div "NP" at bounding box center [1030, 25] width 28 height 28
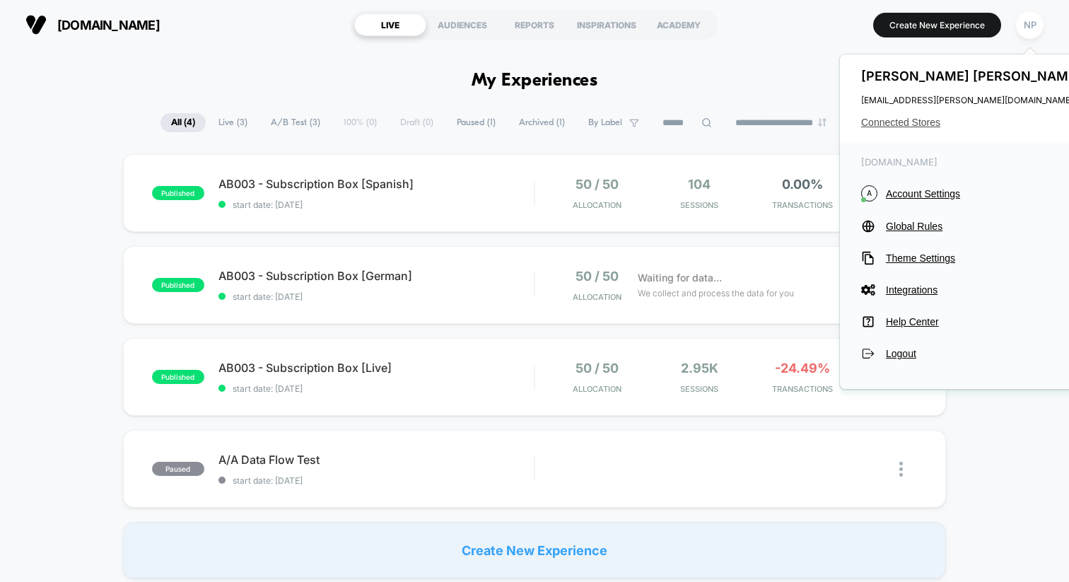
click at [911, 128] on div "[PERSON_NAME] [PERSON_NAME][EMAIL_ADDRESS][PERSON_NAME][DOMAIN_NAME] Connected …" at bounding box center [973, 98] width 266 height 88
click at [915, 123] on span "Connected Stores" at bounding box center [974, 122] width 224 height 11
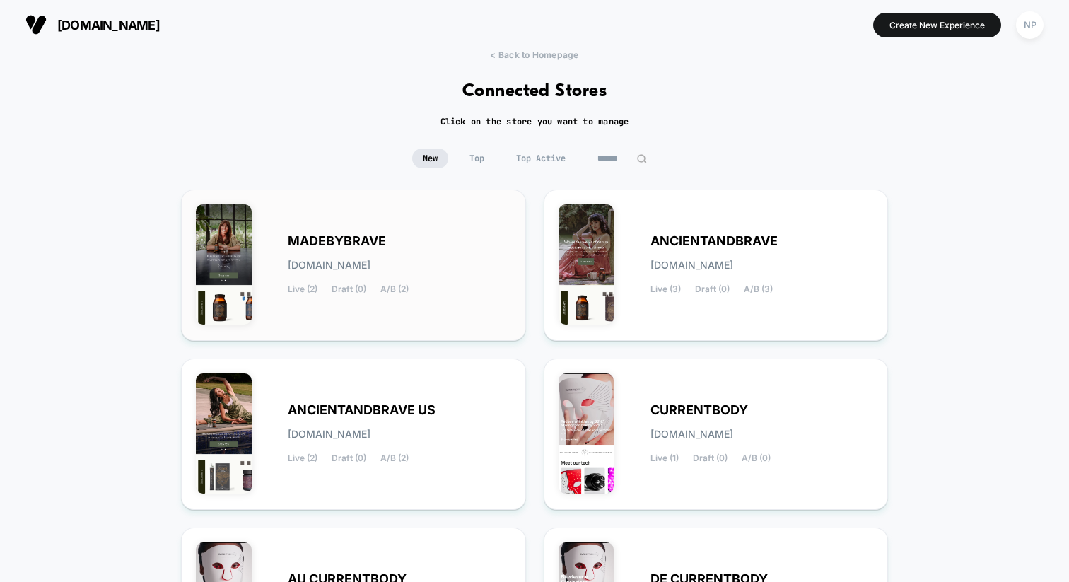
click at [385, 252] on div "MADEBYBRAVE [DOMAIN_NAME] Live (2) Draft (0) A/B (2)" at bounding box center [400, 265] width 224 height 58
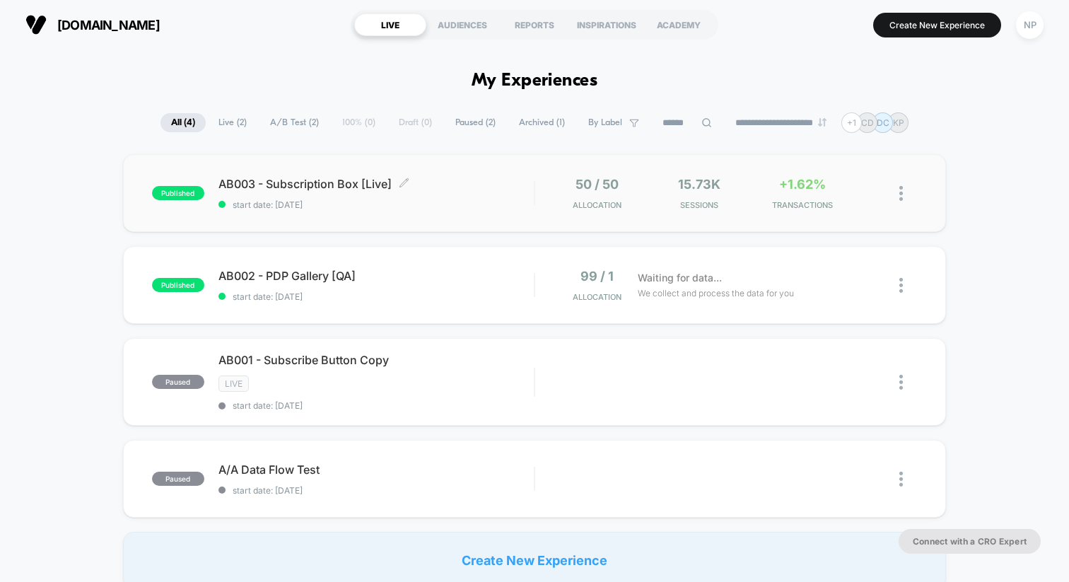
click at [463, 195] on div "AB003 - Subscription Box [Live] Click to edit experience details Click to edit …" at bounding box center [376, 193] width 315 height 33
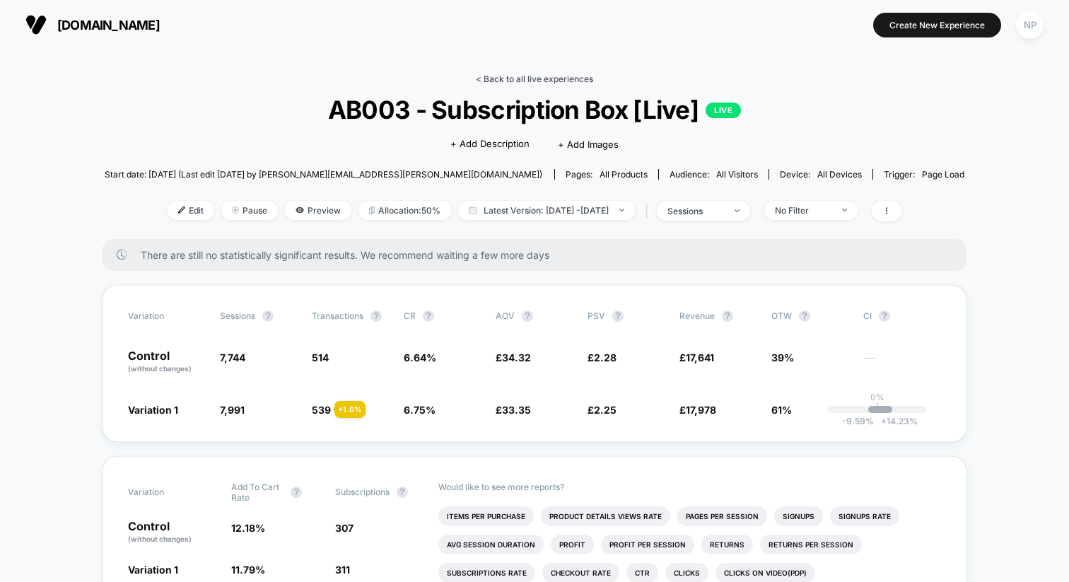
click at [586, 80] on link "< Back to all live experiences" at bounding box center [534, 79] width 117 height 11
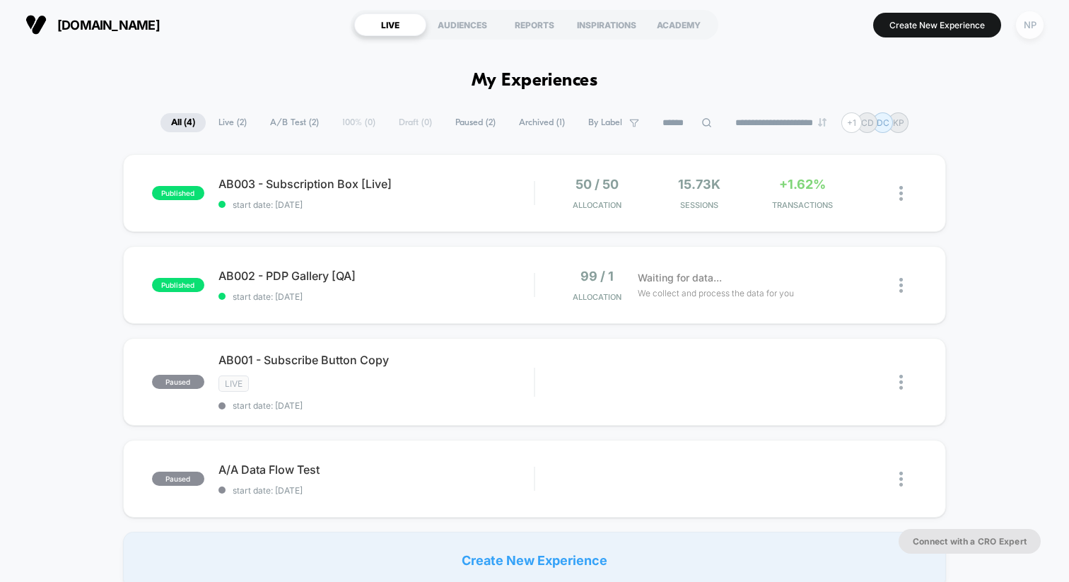
click at [1023, 28] on div "NP" at bounding box center [1030, 25] width 28 height 28
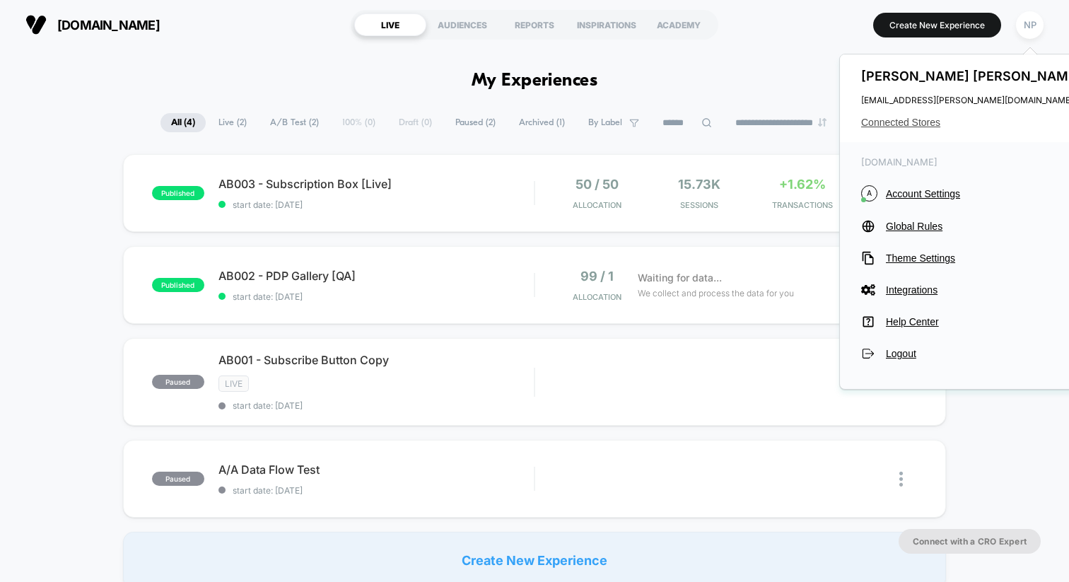
click at [924, 120] on span "Connected Stores" at bounding box center [974, 122] width 224 height 11
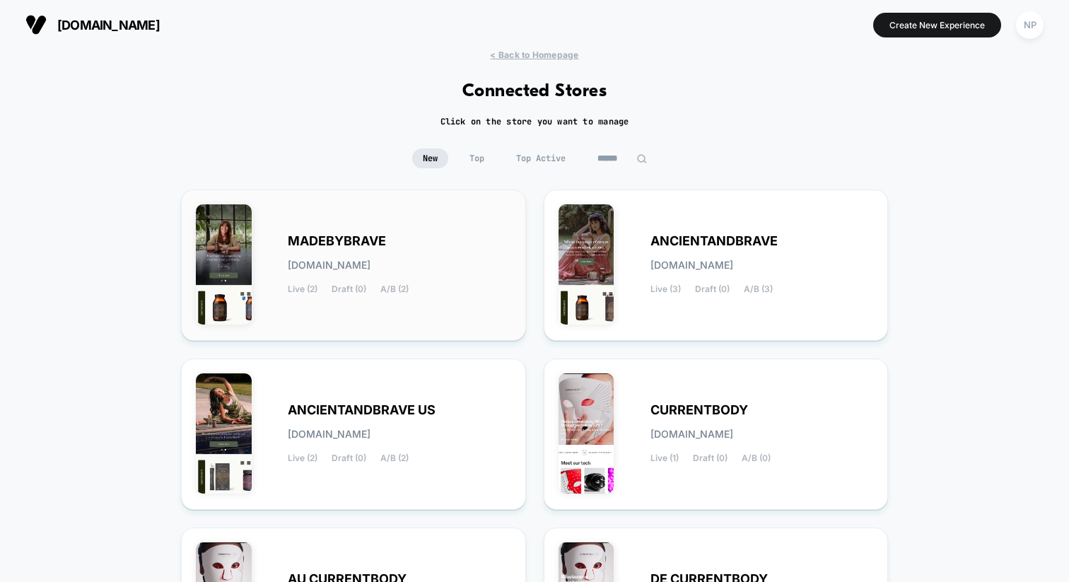
click at [352, 250] on div "MADEBYBRAVE [DOMAIN_NAME] Live (2) Draft (0) A/B (2)" at bounding box center [400, 265] width 224 height 58
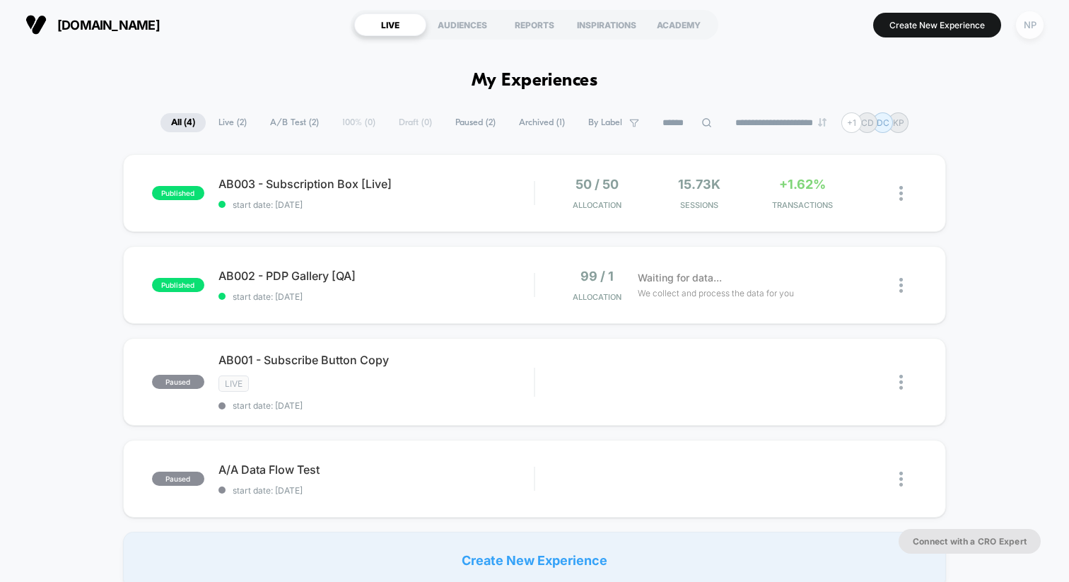
click at [1028, 31] on div "NP" at bounding box center [1030, 25] width 28 height 28
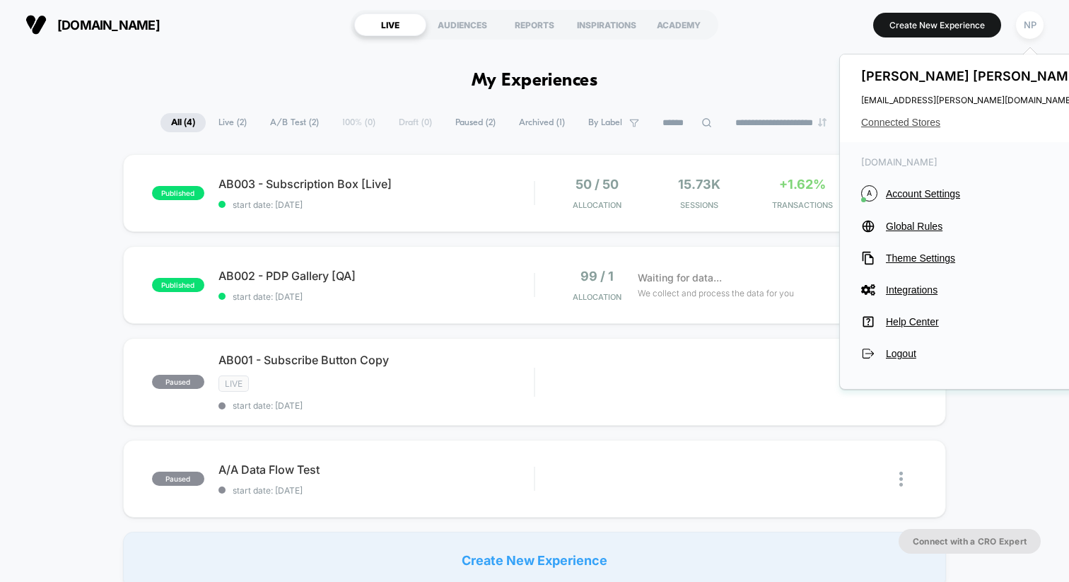
click at [907, 118] on span "Connected Stores" at bounding box center [974, 122] width 224 height 11
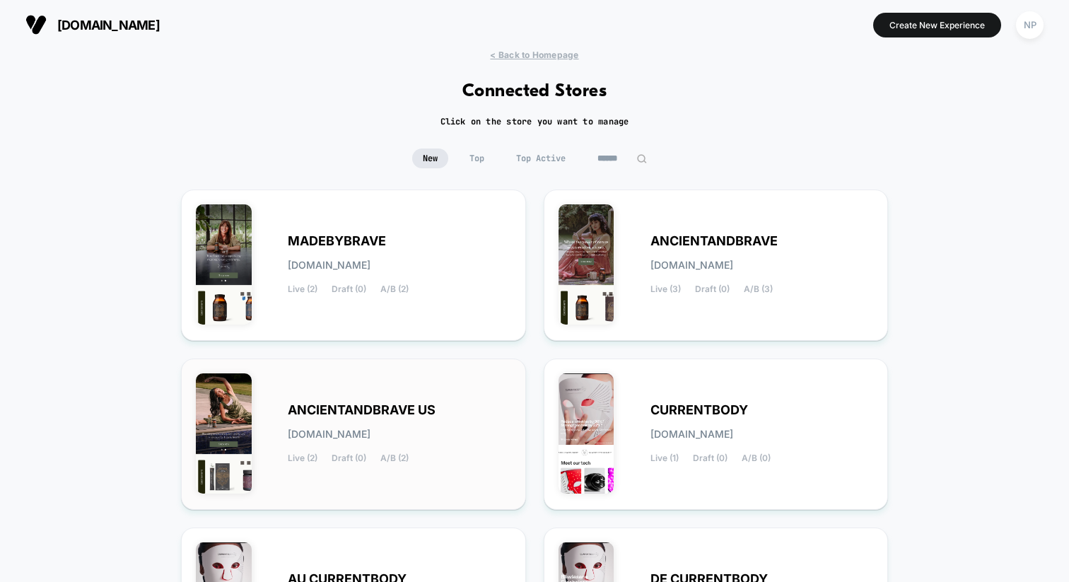
click at [361, 394] on div "ANCIENTANDBRAVE US [DOMAIN_NAME] Live (2) Draft (0) A/B (2)" at bounding box center [353, 434] width 315 height 122
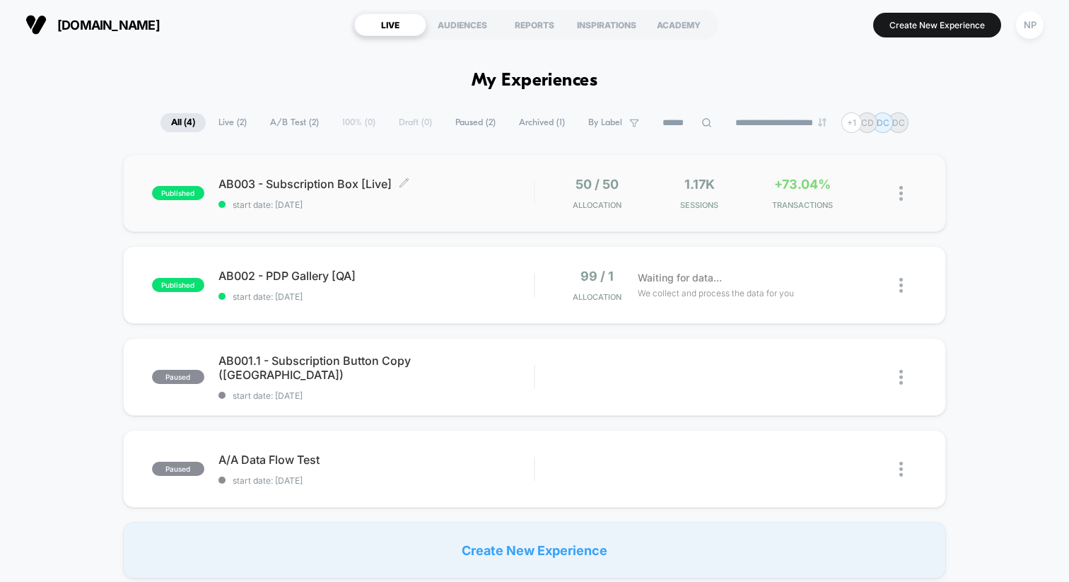
click at [482, 204] on span "start date: [DATE]" at bounding box center [376, 204] width 315 height 11
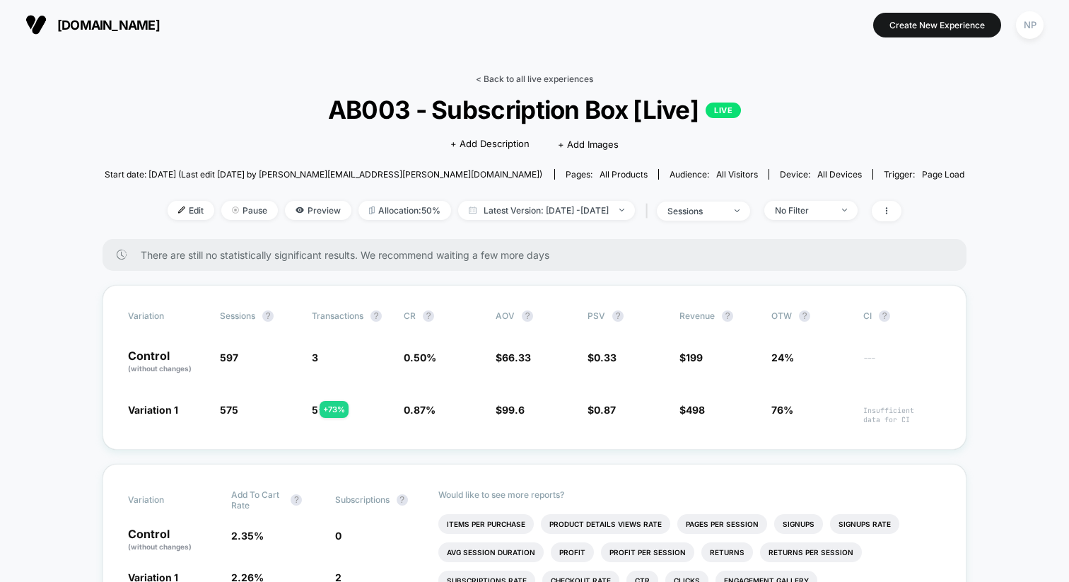
click at [501, 77] on link "< Back to all live experiences" at bounding box center [534, 79] width 117 height 11
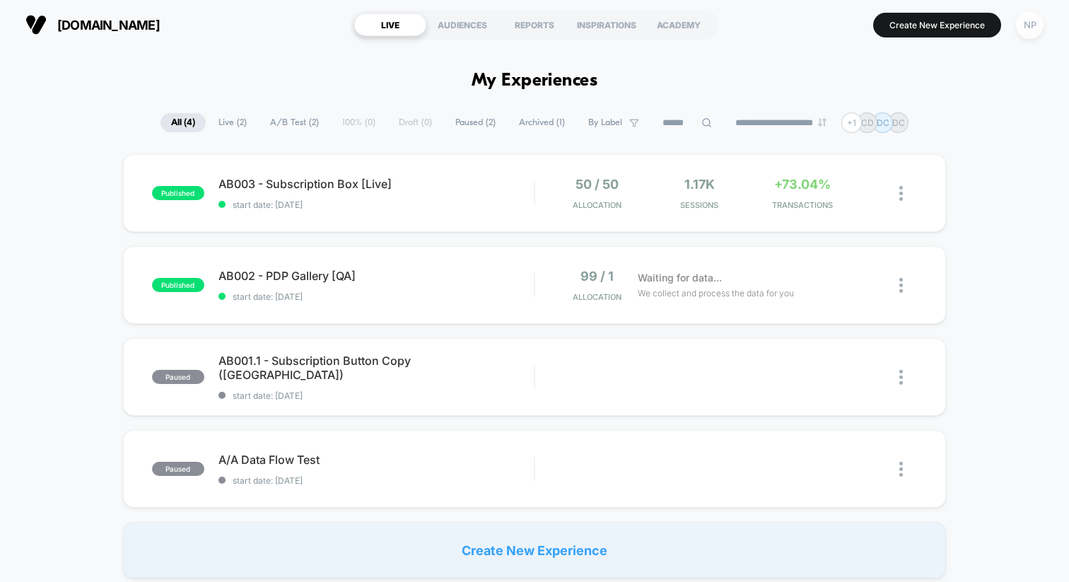
click at [1031, 32] on div "NP" at bounding box center [1030, 25] width 28 height 28
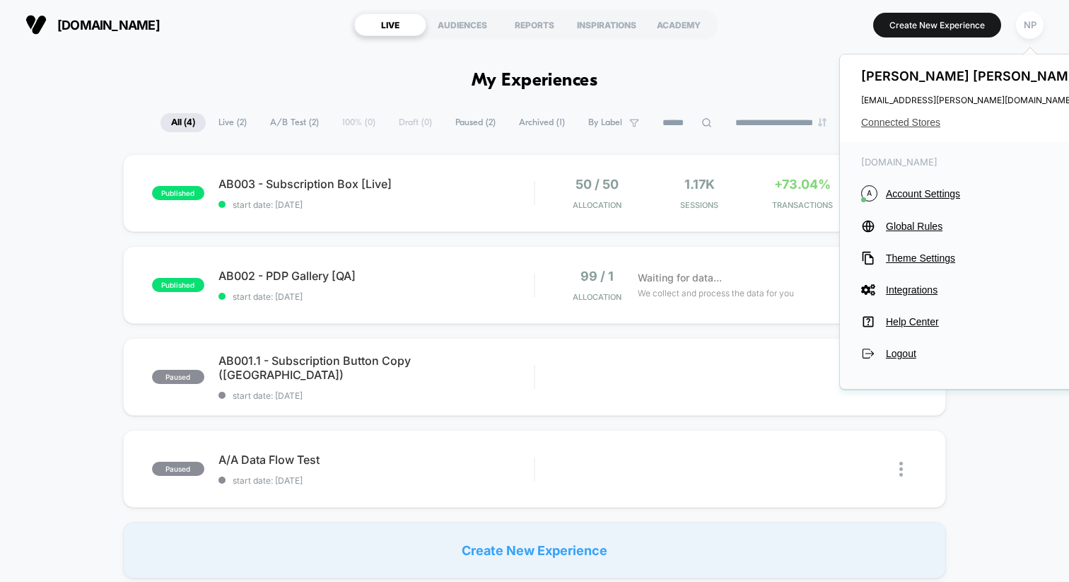
click at [899, 124] on span "Connected Stores" at bounding box center [974, 122] width 224 height 11
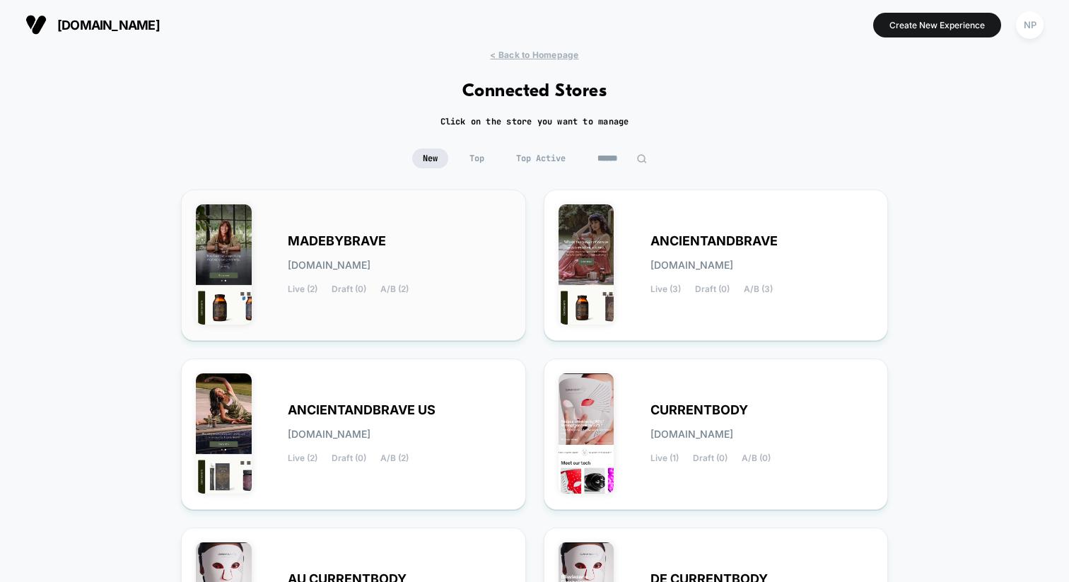
click at [419, 250] on div "MADEBYBRAVE [DOMAIN_NAME] Live (2) Draft (0) A/B (2)" at bounding box center [400, 265] width 224 height 58
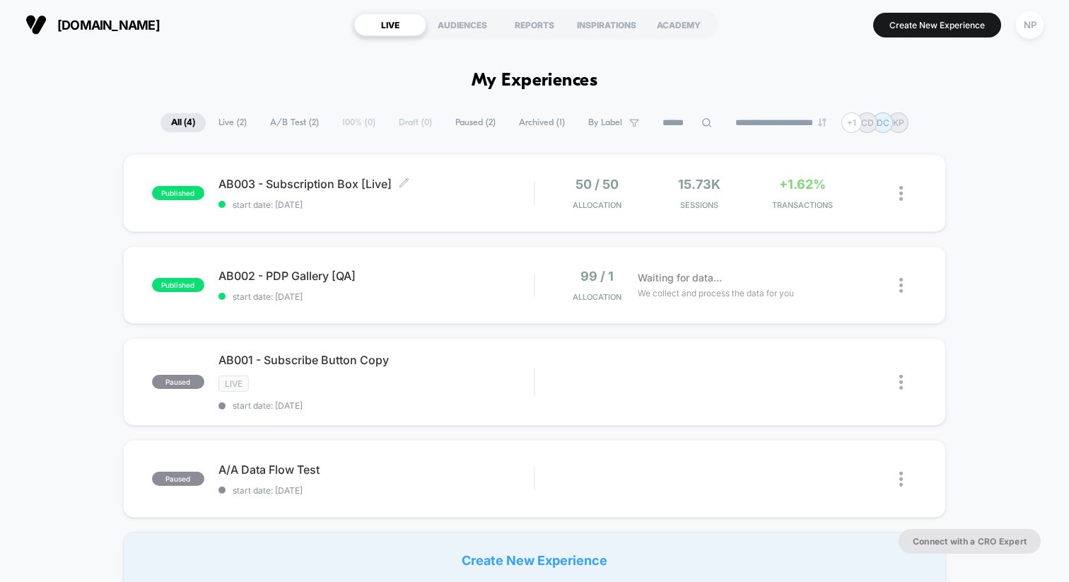
click at [484, 196] on div "AB003 - Subscription Box [Live] Click to edit experience details Click to edit …" at bounding box center [376, 193] width 315 height 33
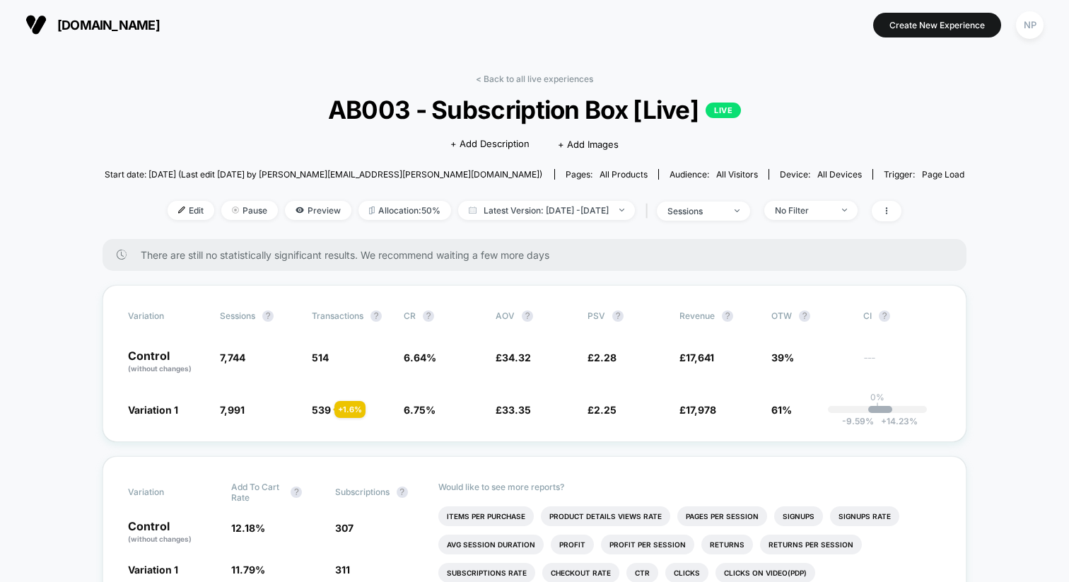
click at [521, 93] on div "< Back to all live experiences AB003 - Subscription Box [Live] LIVE Click to ed…" at bounding box center [535, 157] width 861 height 166
click at [1019, 24] on div "NP" at bounding box center [1030, 25] width 28 height 28
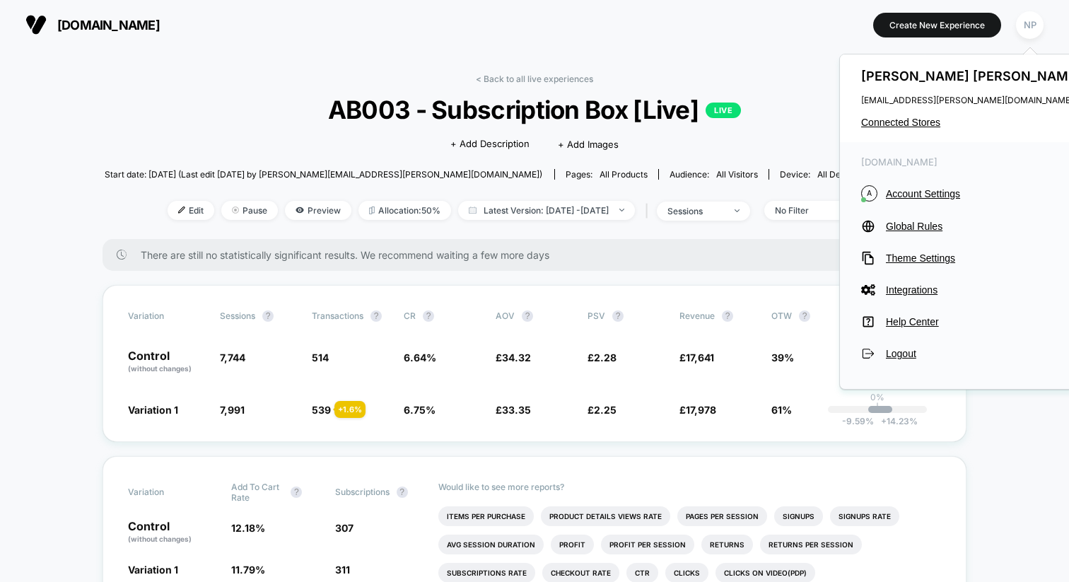
drag, startPoint x: 915, startPoint y: 122, endPoint x: 886, endPoint y: 140, distance: 33.4
click at [915, 122] on span "Connected Stores" at bounding box center [974, 122] width 224 height 11
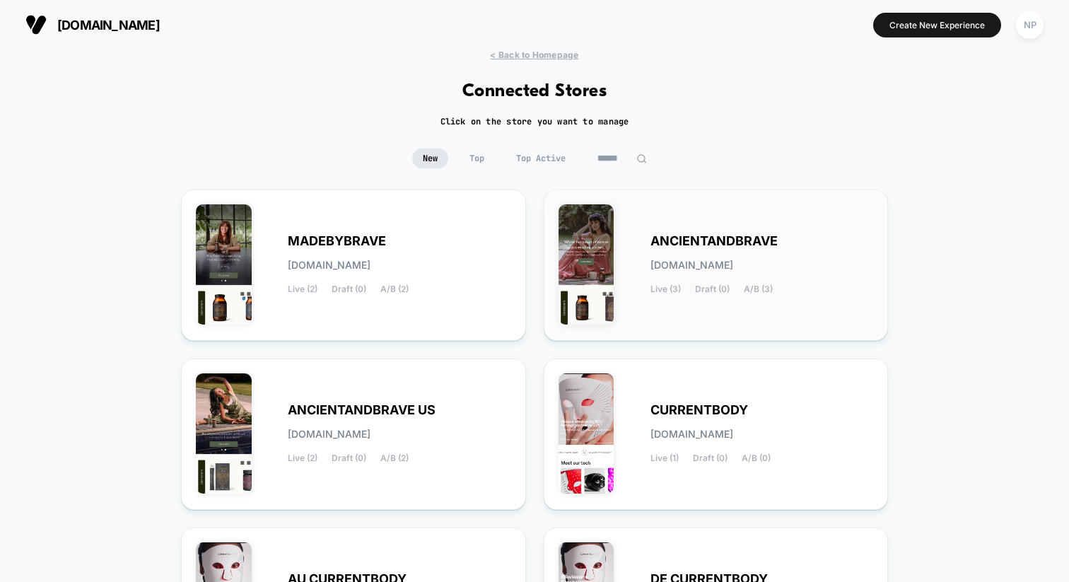
click at [714, 329] on div "ANCIENTANDBRAVE [DOMAIN_NAME] Live (3) Draft (0) A/B (3)" at bounding box center [716, 265] width 345 height 151
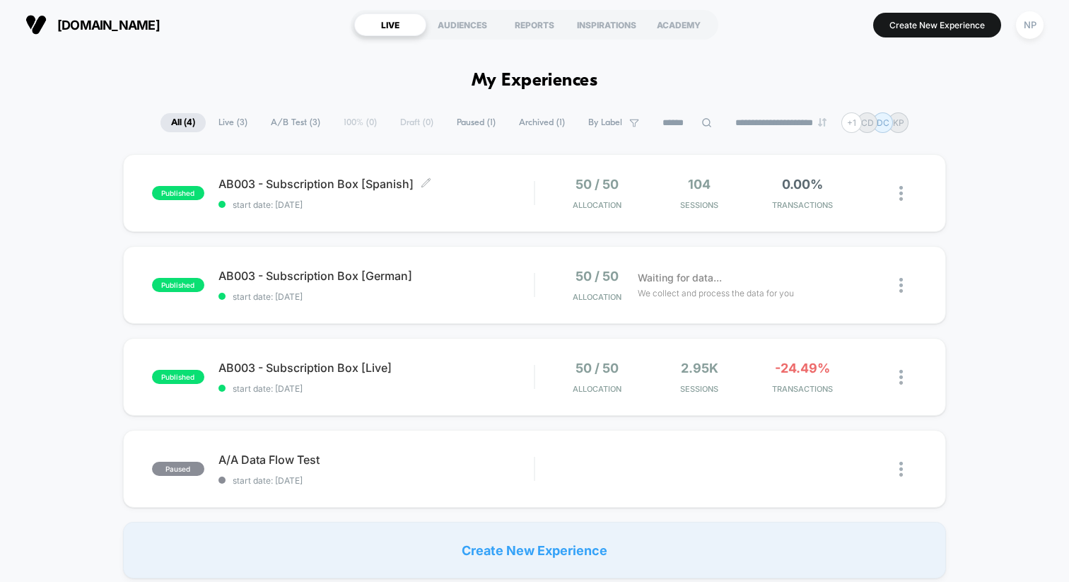
click at [358, 188] on span "AB003 - Subscription Box [Spanish] Click to edit experience details" at bounding box center [376, 184] width 315 height 14
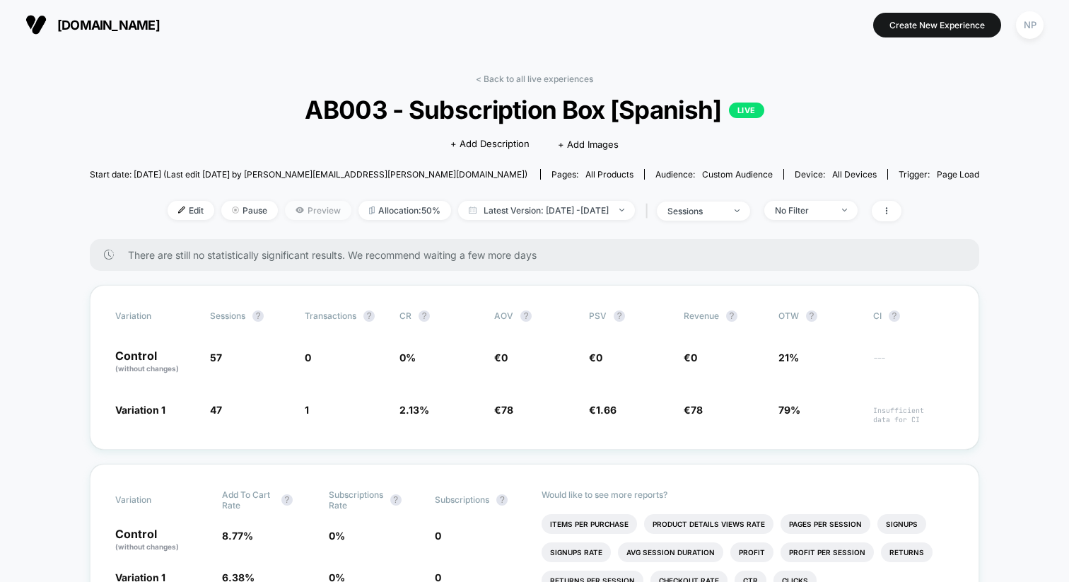
click at [303, 212] on span "Preview" at bounding box center [318, 210] width 66 height 19
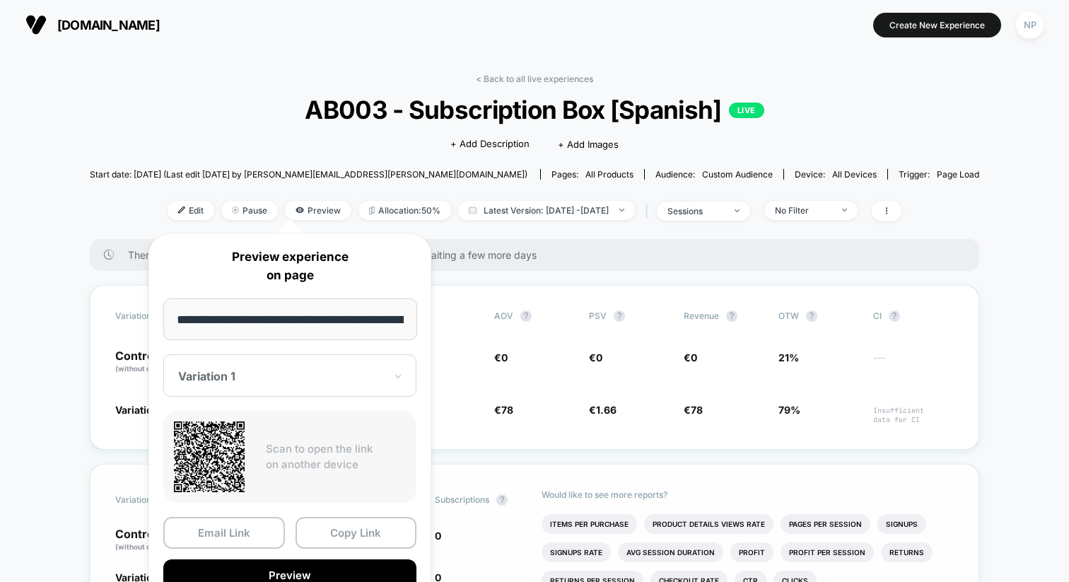
click at [344, 530] on button "Copy Link" at bounding box center [357, 533] width 122 height 32
